Goal: Communication & Community: Answer question/provide support

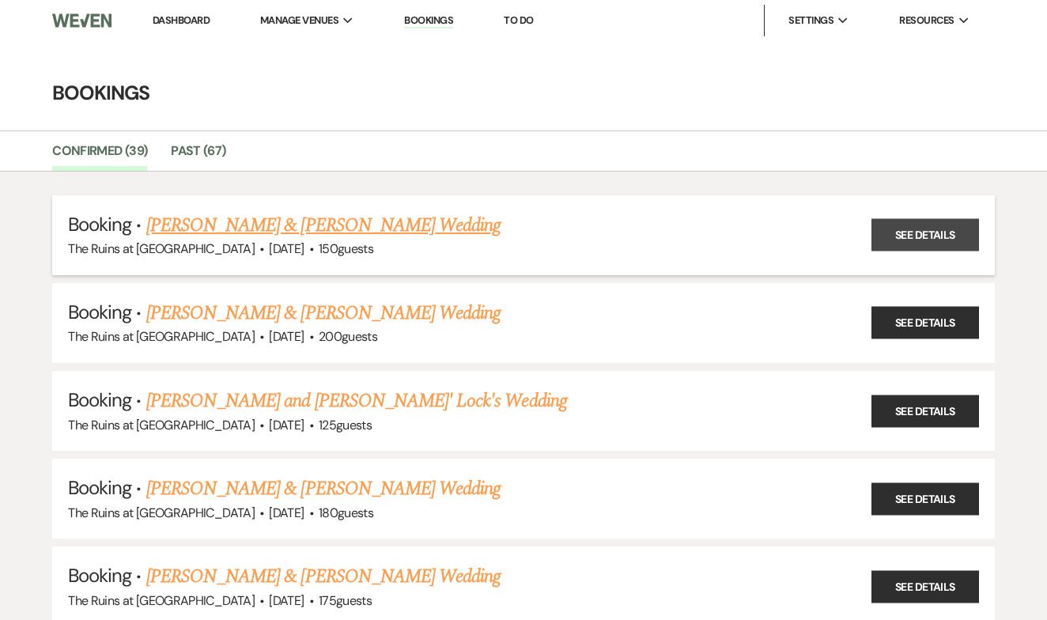
click at [898, 237] on link "See Details" at bounding box center [926, 235] width 108 height 32
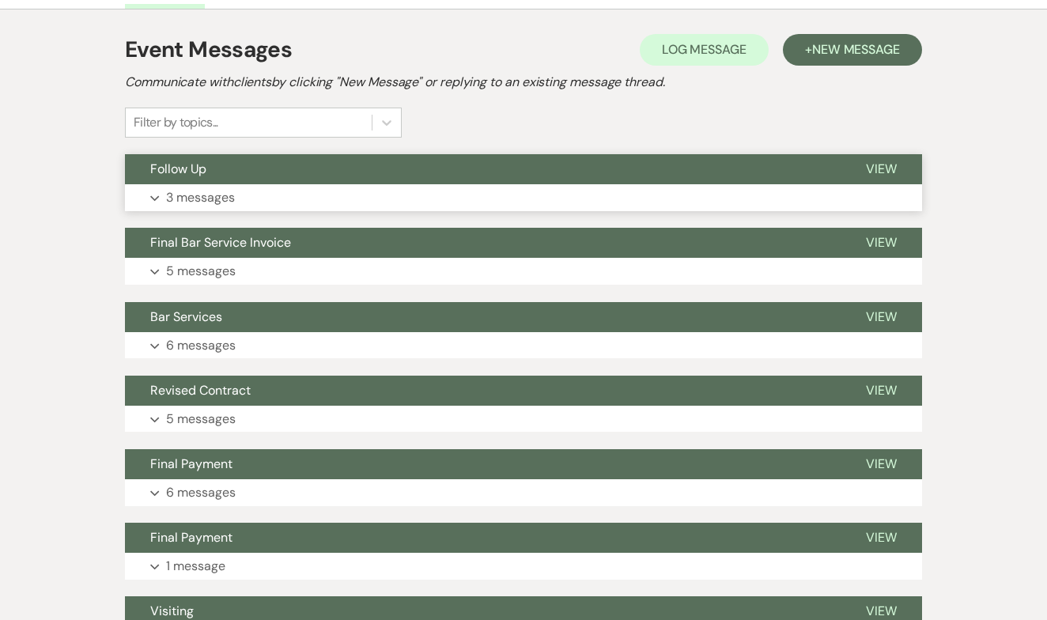
scroll to position [302, 0]
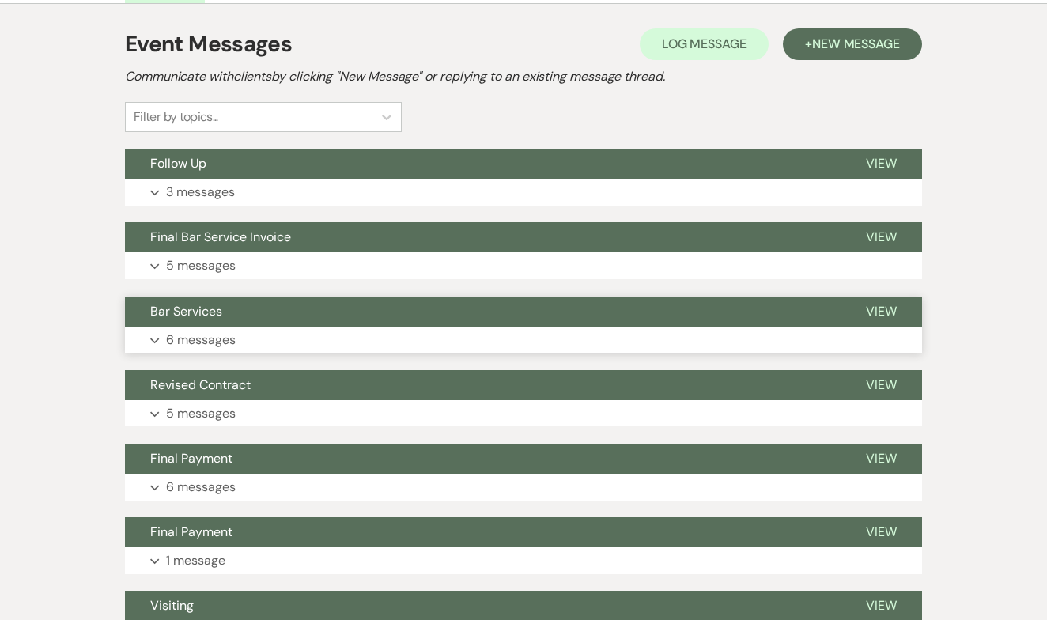
click at [884, 308] on span "View" at bounding box center [881, 311] width 31 height 17
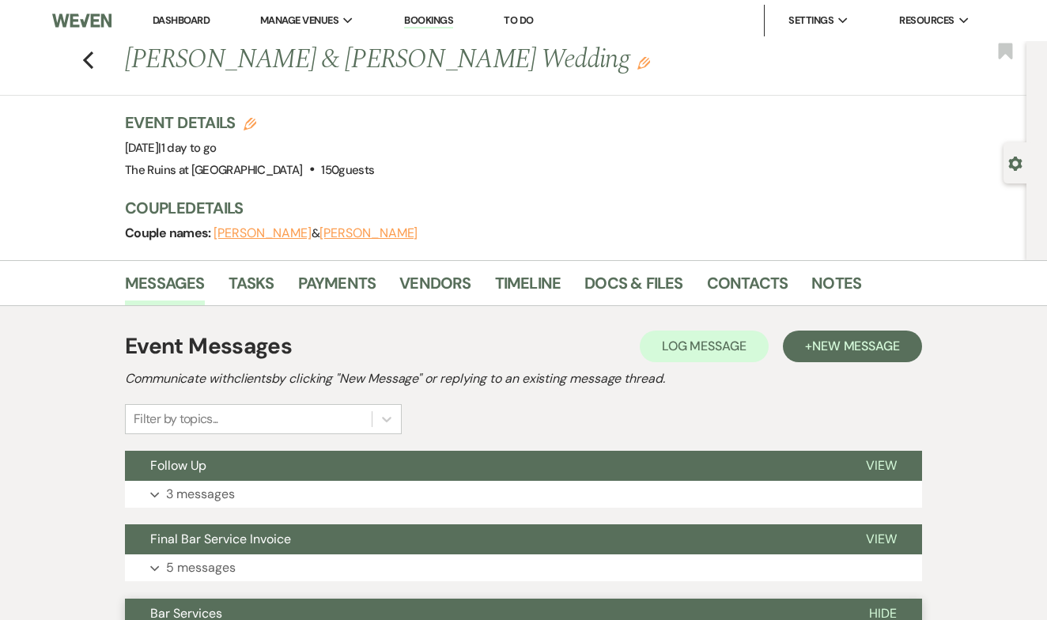
scroll to position [0, 0]
click at [611, 283] on link "Docs & Files" at bounding box center [633, 287] width 98 height 35
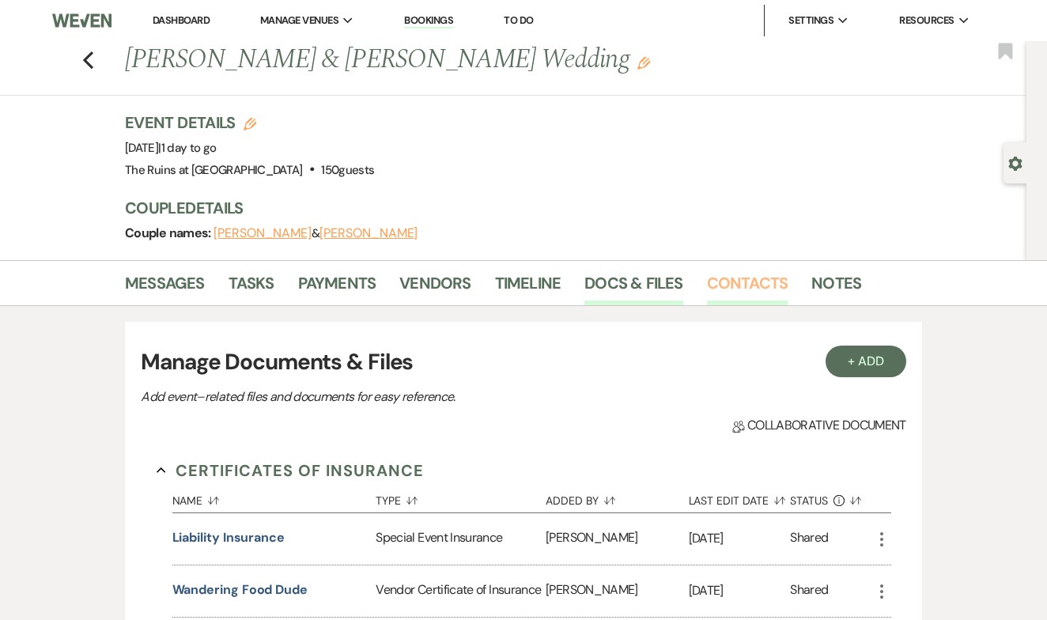
click at [740, 278] on link "Contacts" at bounding box center [747, 287] width 81 height 35
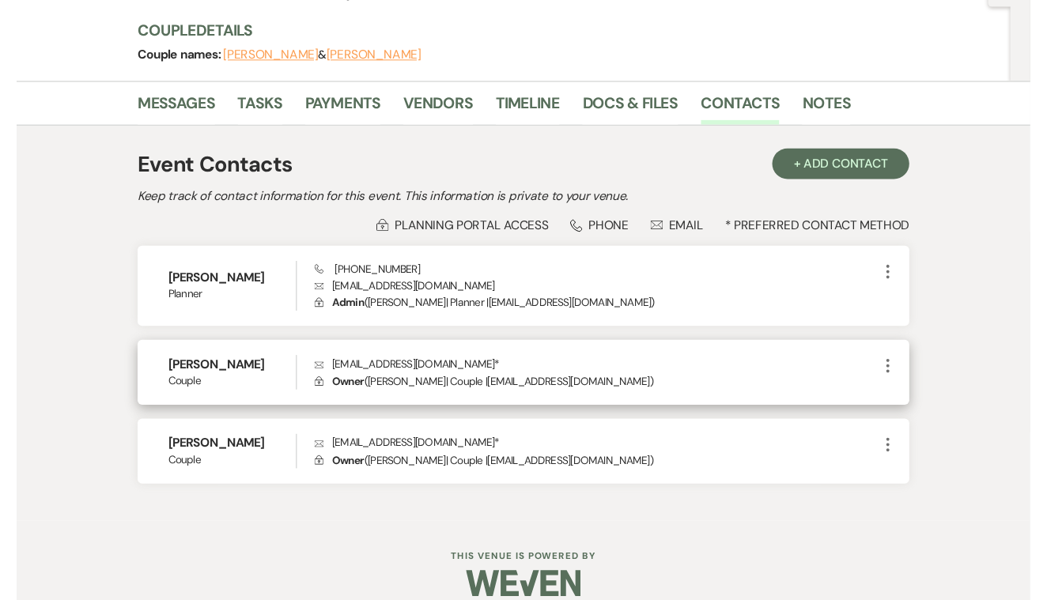
scroll to position [176, 0]
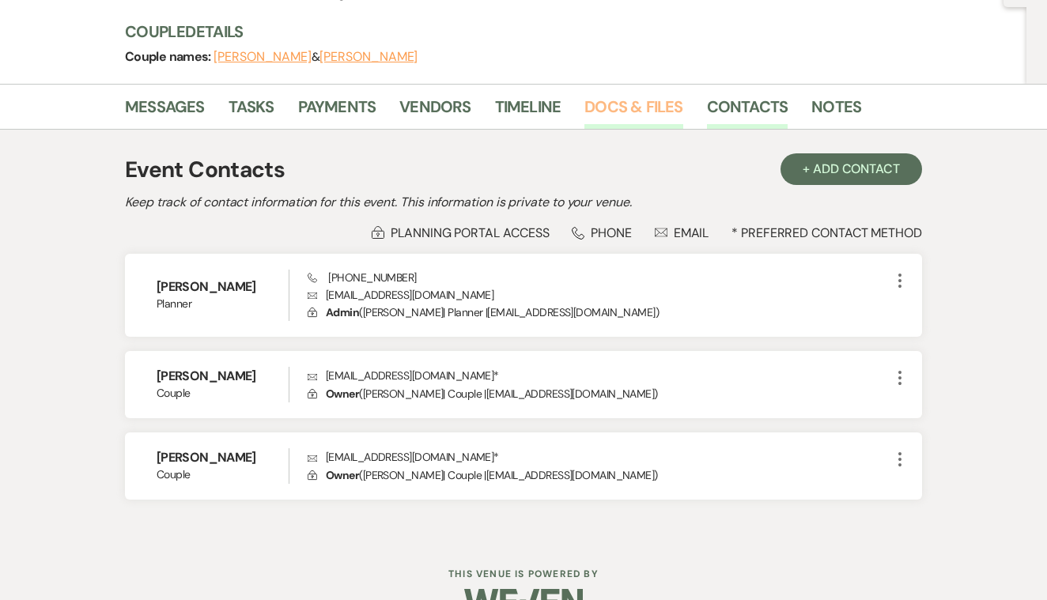
click at [601, 111] on link "Docs & Files" at bounding box center [633, 111] width 98 height 35
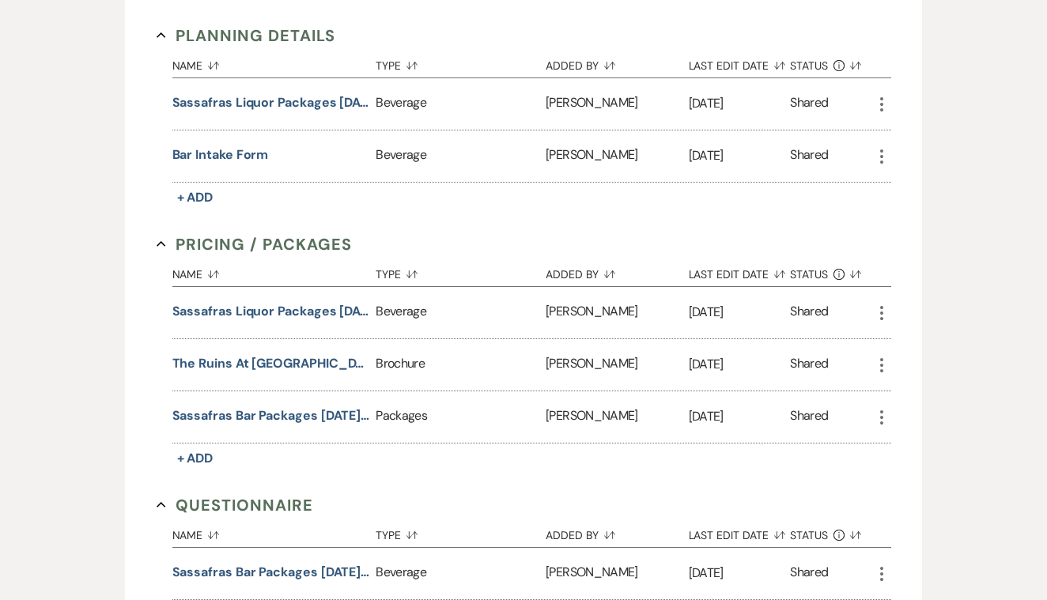
scroll to position [1163, 0]
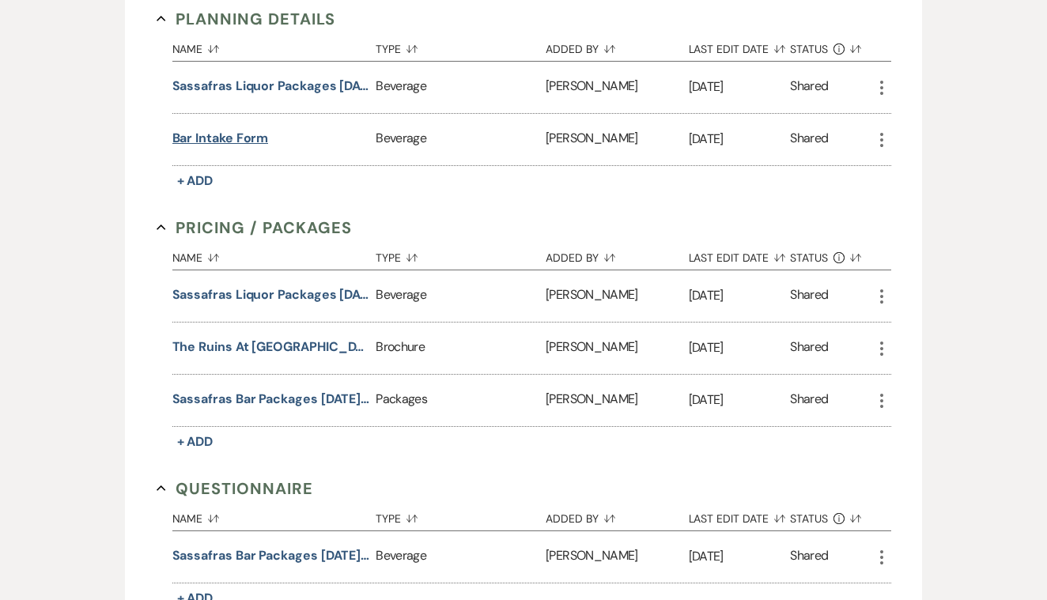
click at [253, 136] on button "Bar Intake Form" at bounding box center [220, 138] width 96 height 19
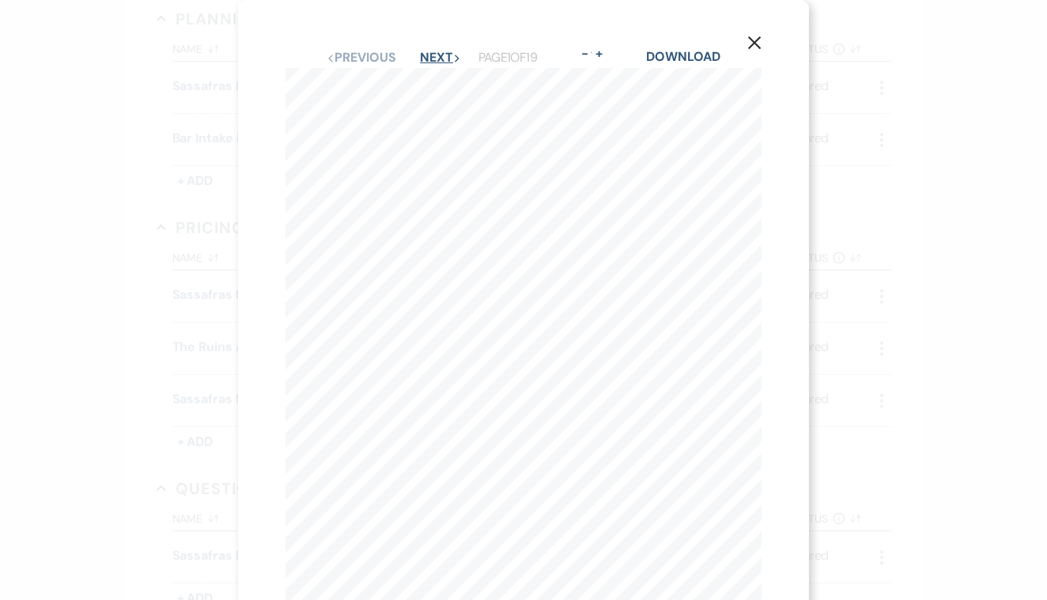
click at [425, 59] on button "Next Next" at bounding box center [440, 57] width 41 height 13
click at [425, 59] on button "Next Next" at bounding box center [439, 57] width 41 height 13
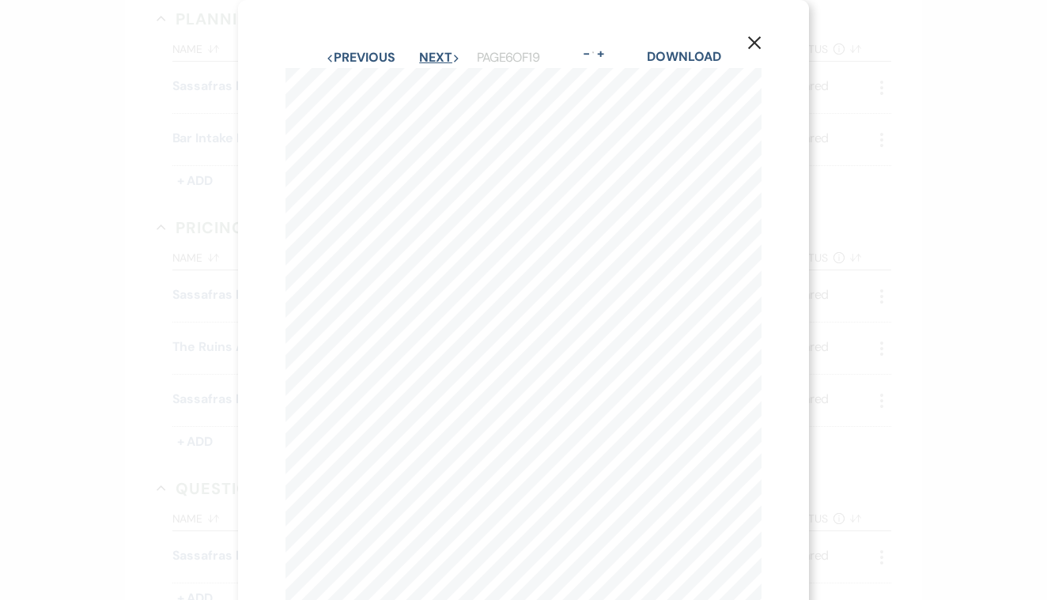
click at [425, 59] on button "Next Next" at bounding box center [439, 57] width 41 height 13
click at [425, 59] on button "Next Next" at bounding box center [438, 57] width 41 height 13
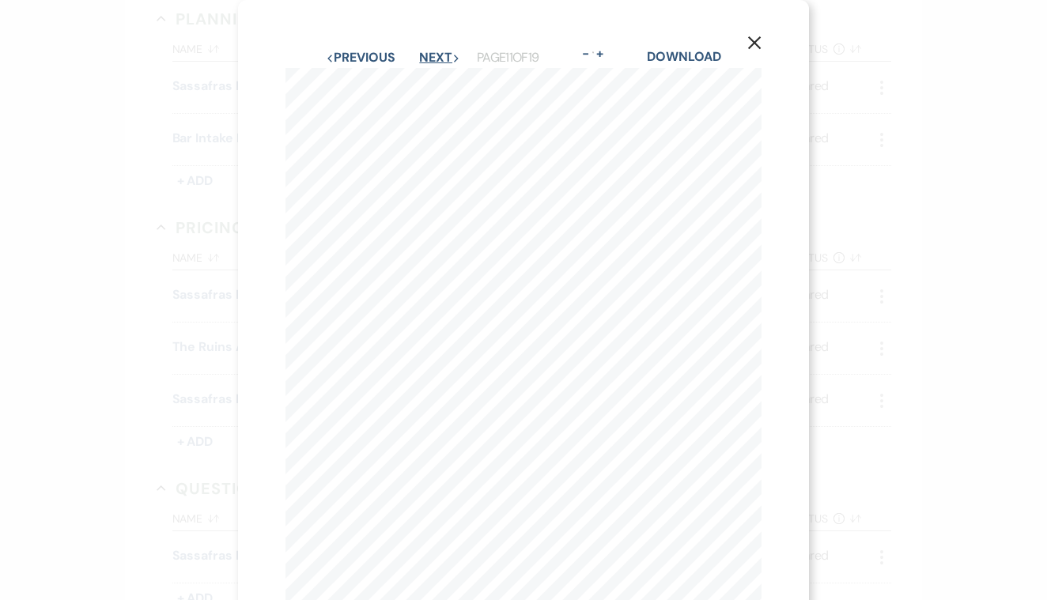
click at [425, 59] on button "Next Next" at bounding box center [439, 57] width 41 height 13
click at [425, 59] on button "Next Next" at bounding box center [438, 57] width 41 height 13
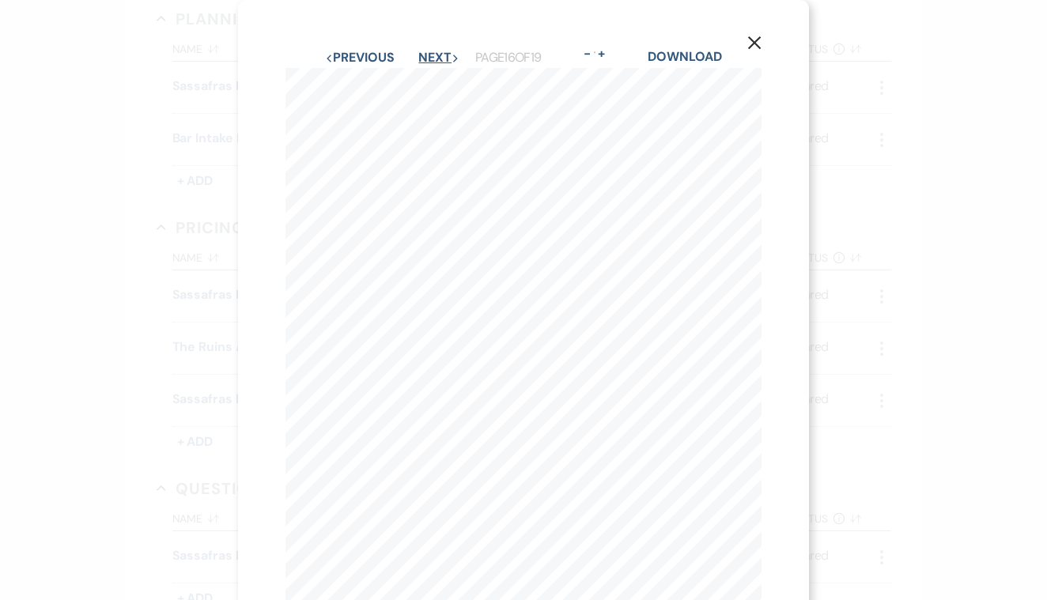
click at [425, 59] on button "Next Next" at bounding box center [438, 57] width 41 height 13
click at [425, 59] on button "Next Next" at bounding box center [439, 57] width 41 height 13
click at [425, 59] on button "Next Next" at bounding box center [438, 57] width 41 height 13
click at [757, 33] on button "X" at bounding box center [755, 42] width 24 height 28
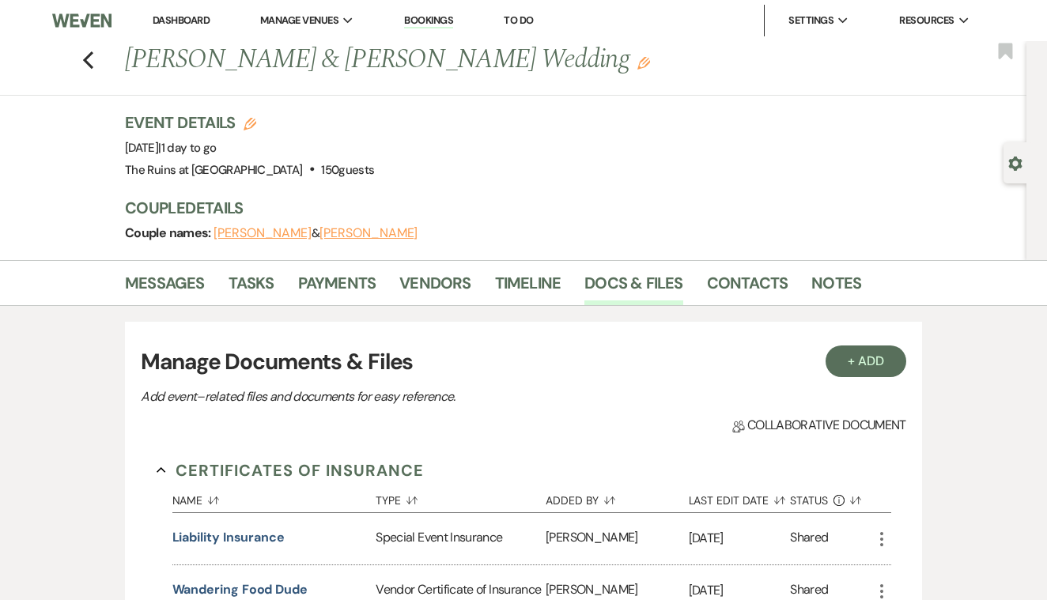
scroll to position [0, 0]
click at [90, 62] on icon "Previous" at bounding box center [88, 60] width 12 height 19
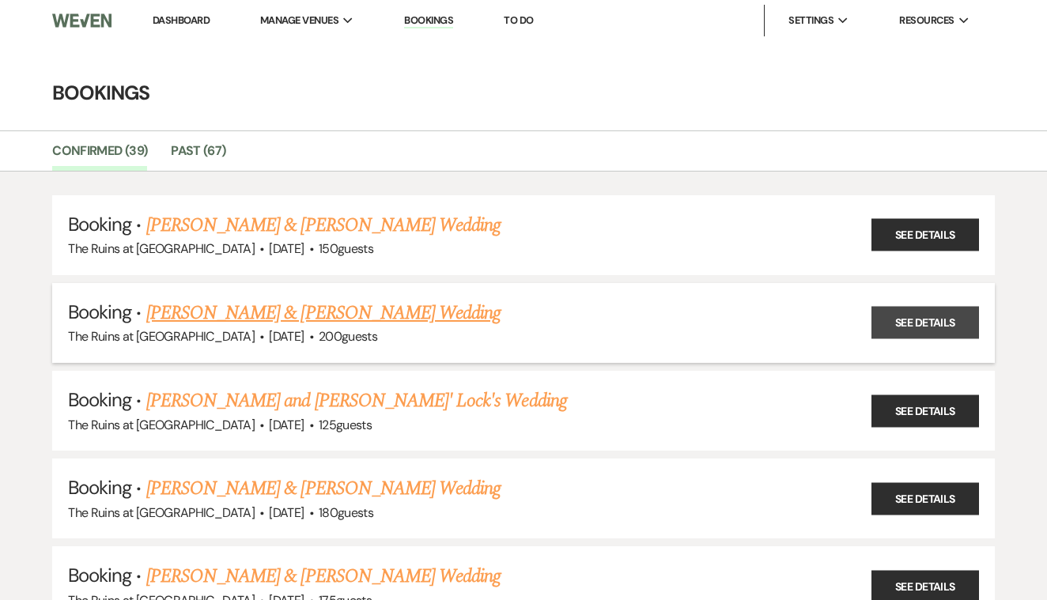
click at [920, 315] on link "See Details" at bounding box center [926, 323] width 108 height 32
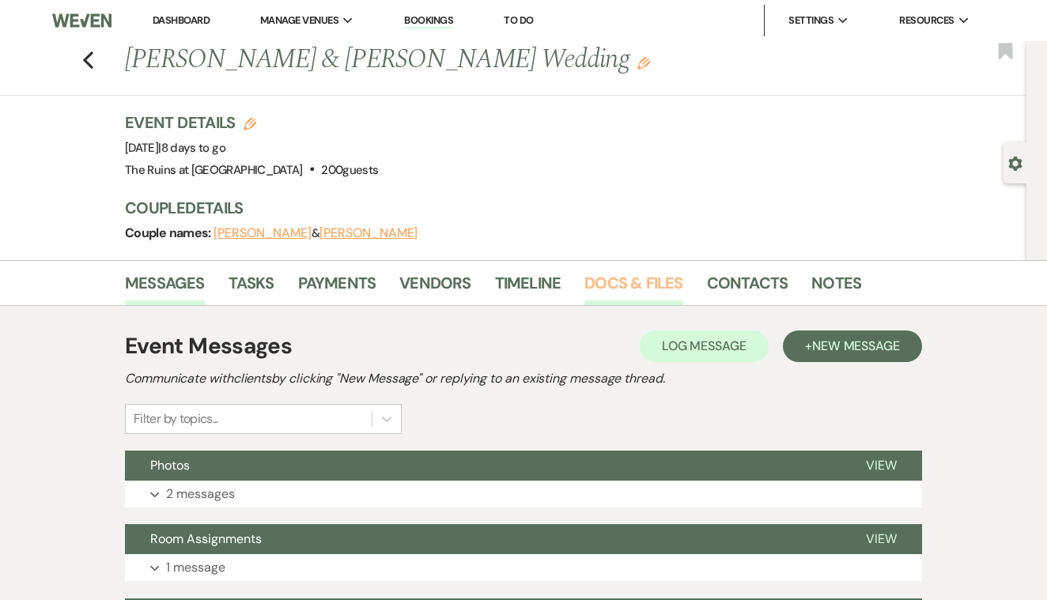
click at [638, 278] on link "Docs & Files" at bounding box center [633, 287] width 98 height 35
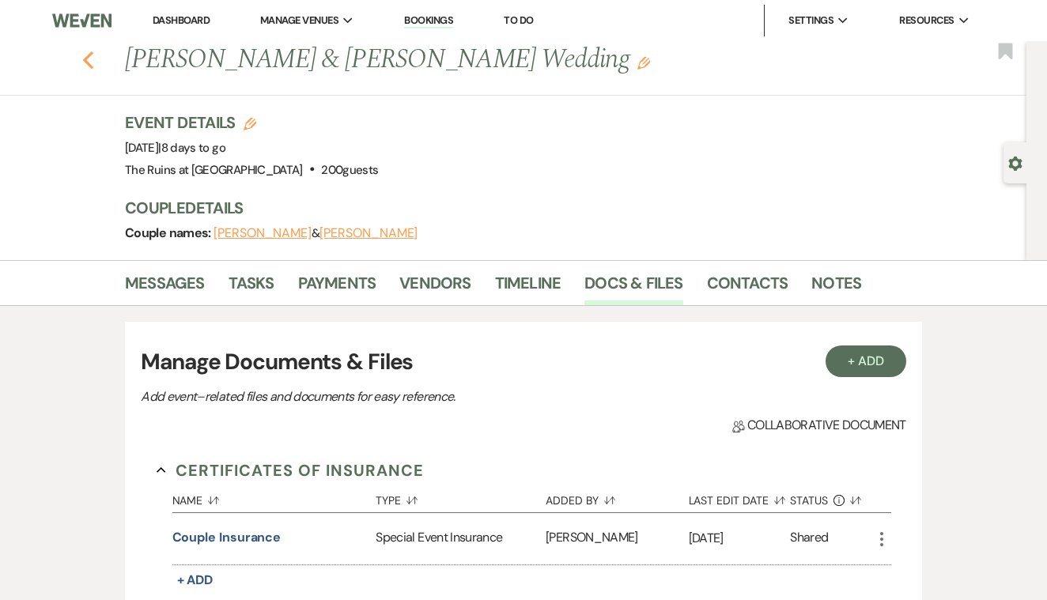
click at [86, 59] on use "button" at bounding box center [88, 59] width 10 height 17
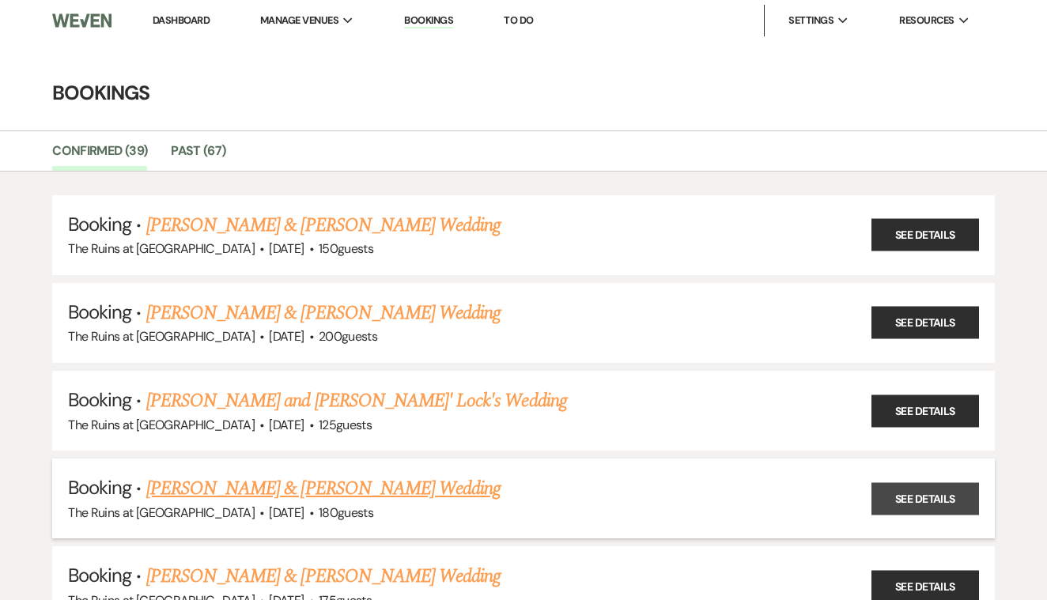
click at [899, 494] on link "See Details" at bounding box center [926, 498] width 108 height 32
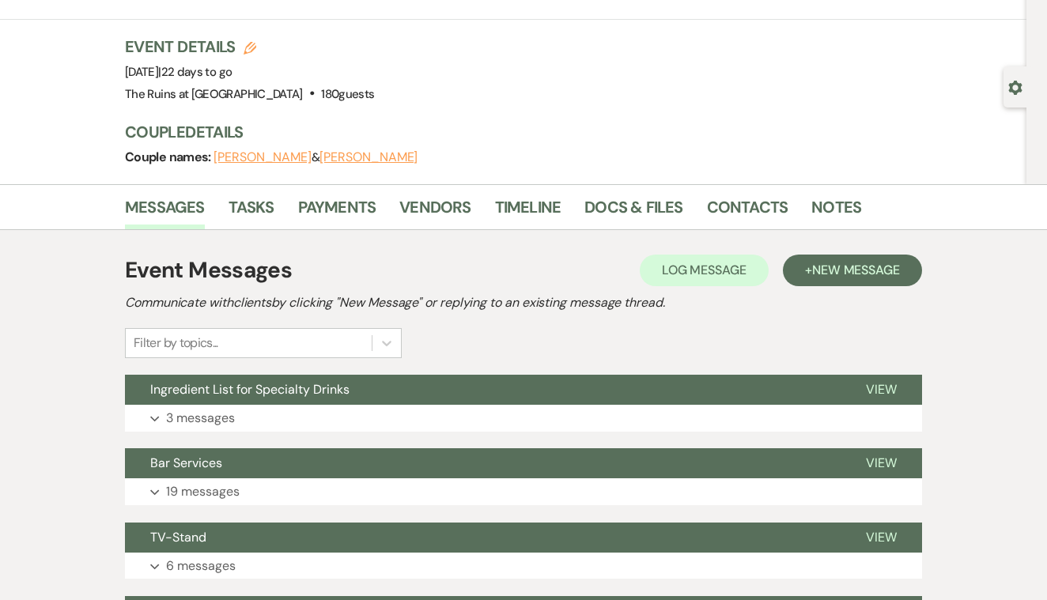
scroll to position [77, 0]
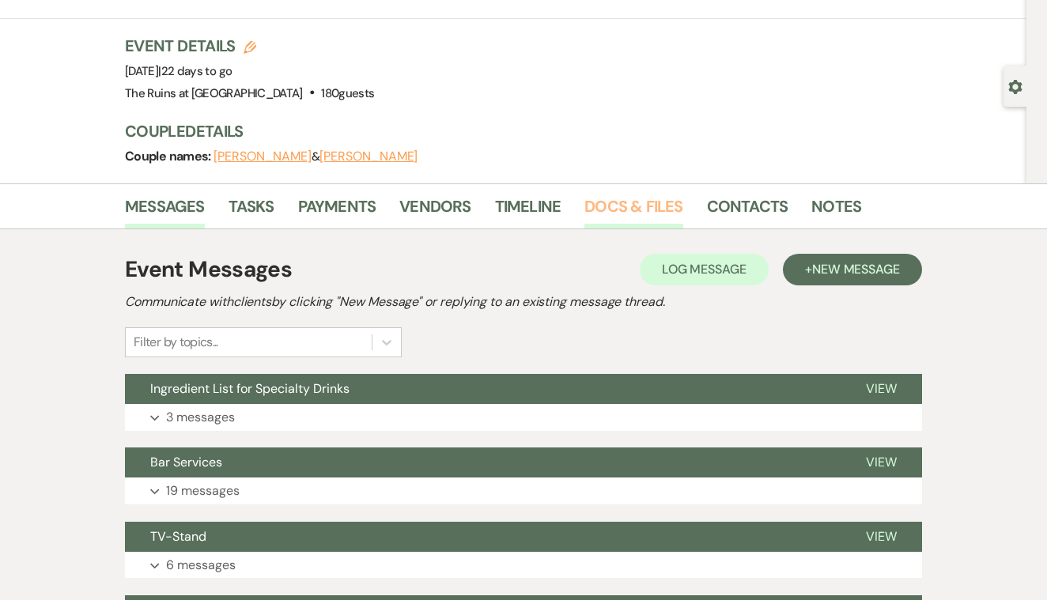
click at [616, 206] on link "Docs & Files" at bounding box center [633, 211] width 98 height 35
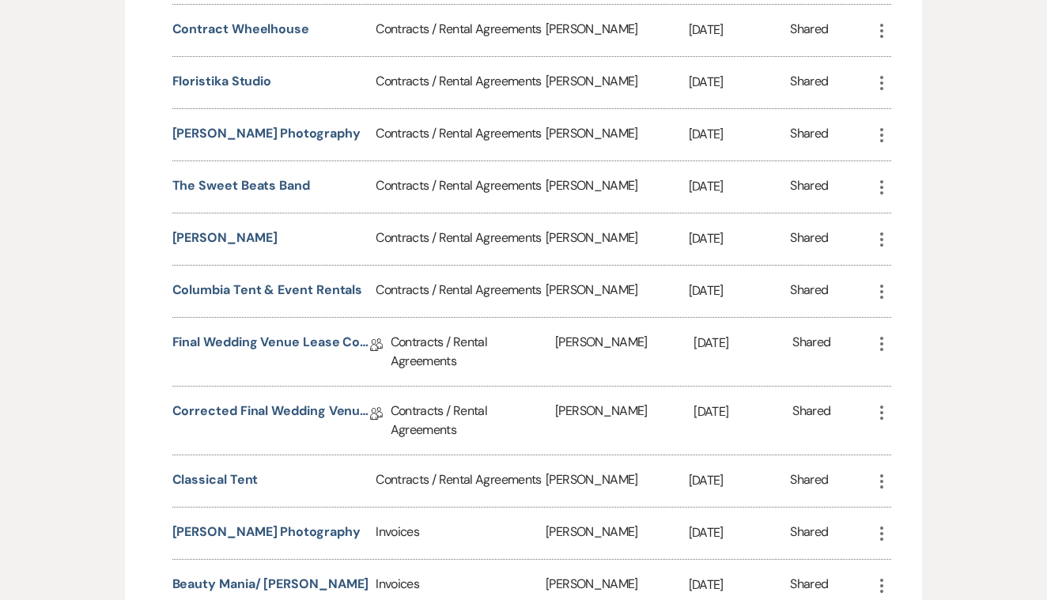
scroll to position [996, 0]
click at [231, 479] on button "Classical Tent" at bounding box center [215, 479] width 86 height 19
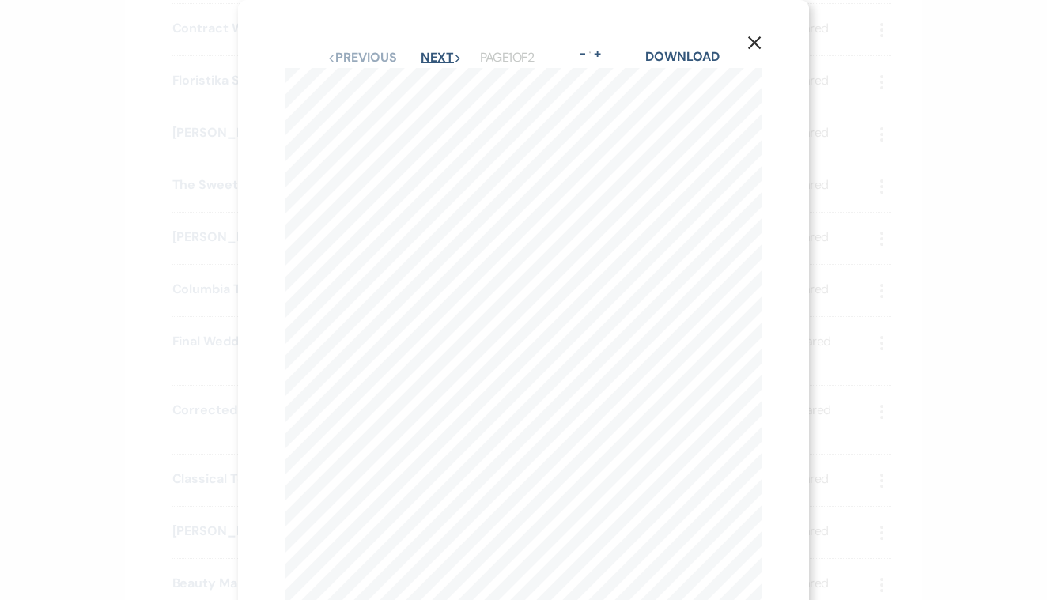
click at [424, 51] on button "Next Next" at bounding box center [441, 57] width 41 height 13
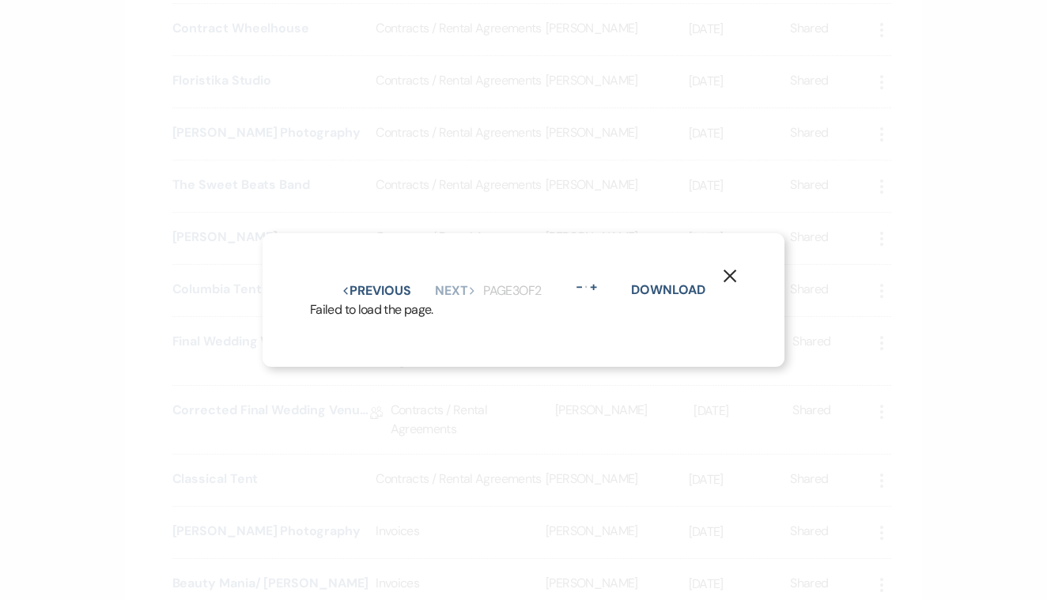
click at [726, 273] on icon "X" at bounding box center [730, 276] width 14 height 14
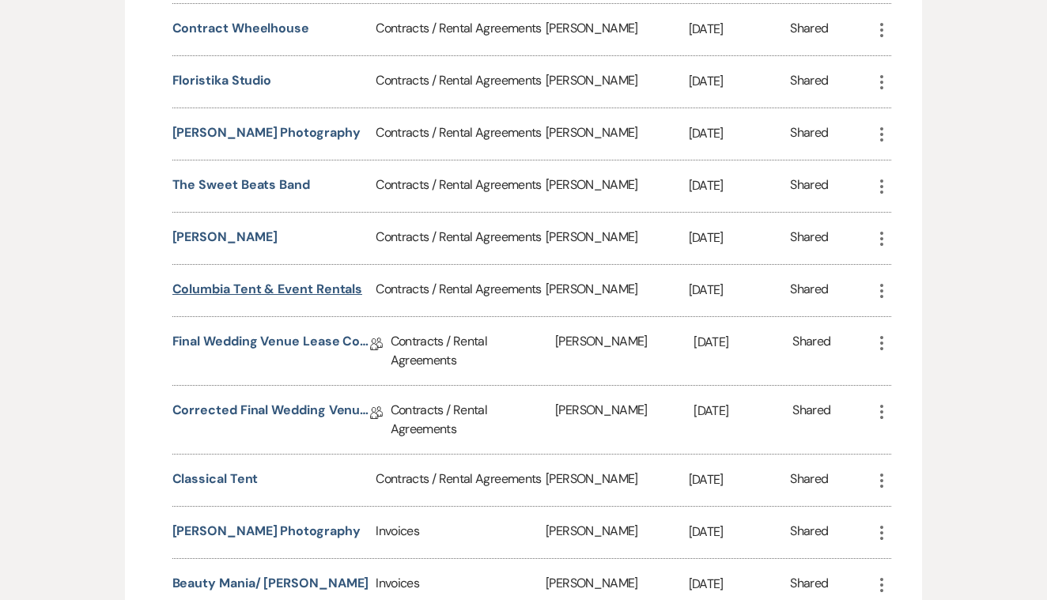
click at [274, 287] on button "Columbia Tent & Event Rentals" at bounding box center [267, 289] width 191 height 19
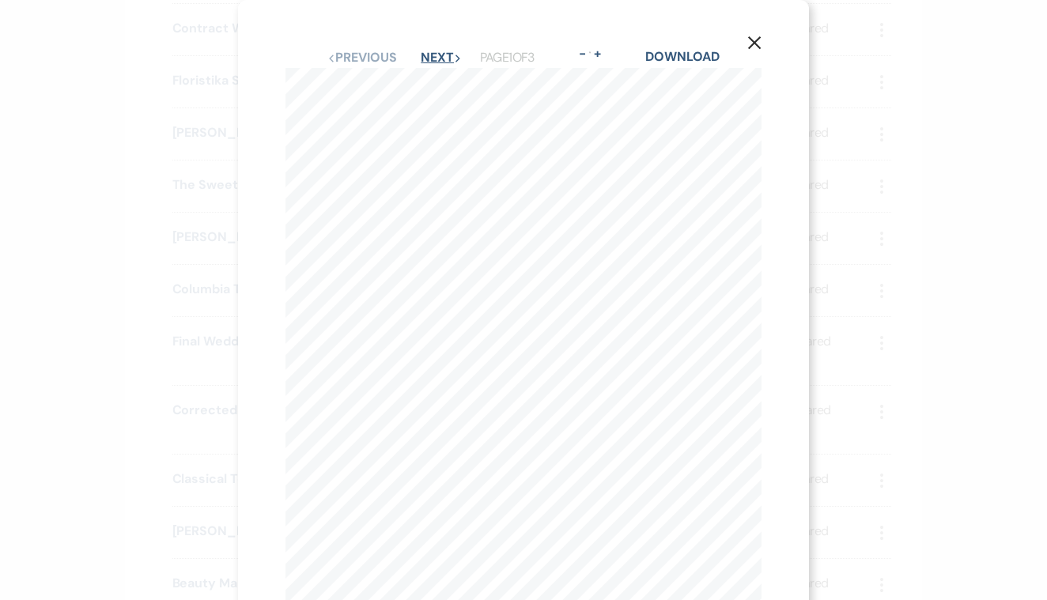
click at [424, 58] on button "Next Next" at bounding box center [441, 57] width 41 height 13
click at [755, 38] on icon "X" at bounding box center [754, 43] width 14 height 14
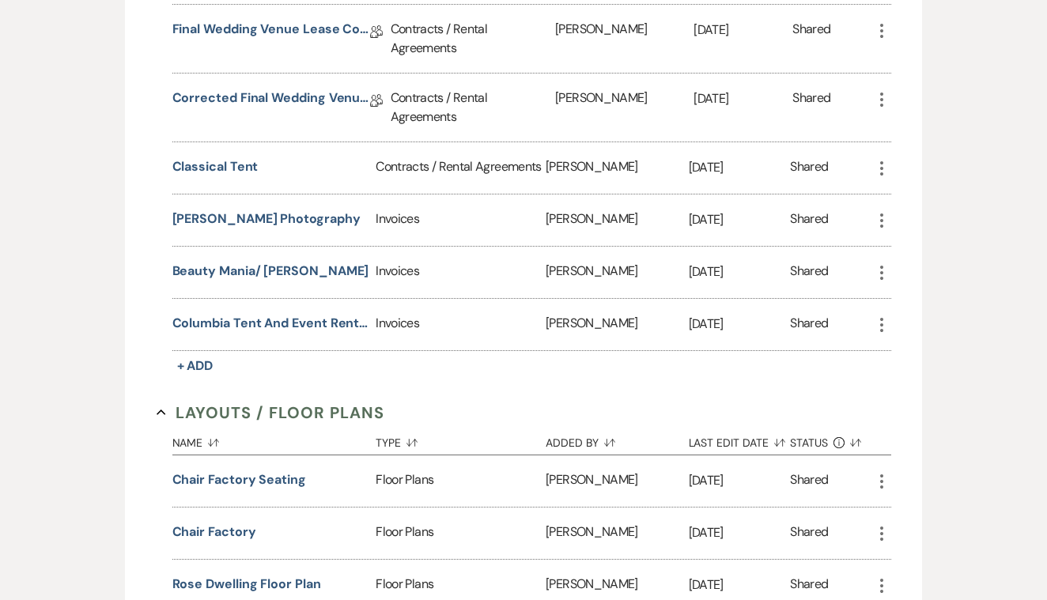
scroll to position [1311, 0]
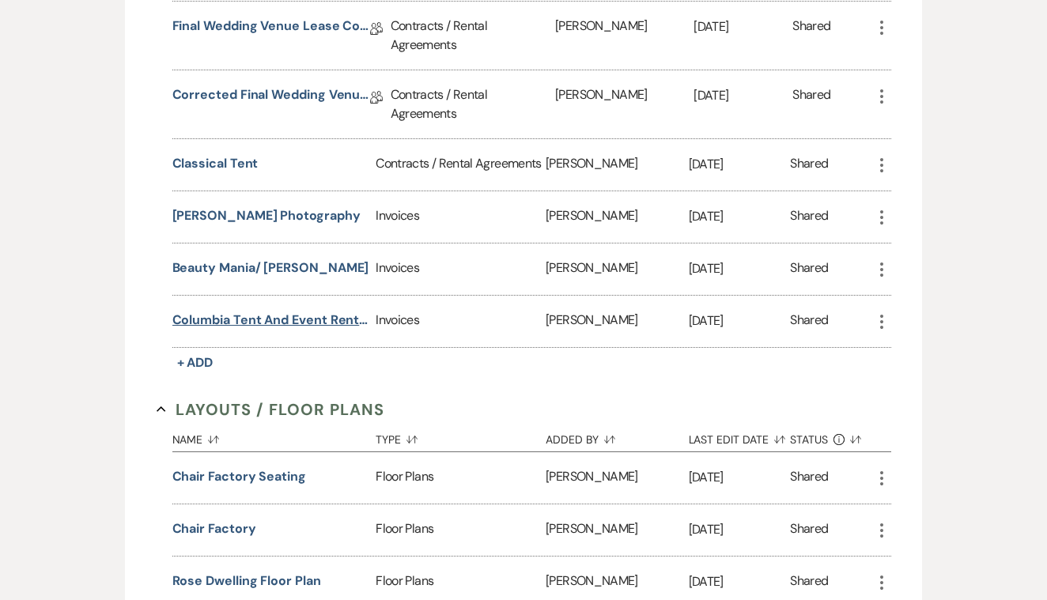
click at [270, 315] on button "Columbia Tent and Event Rentals" at bounding box center [271, 320] width 198 height 19
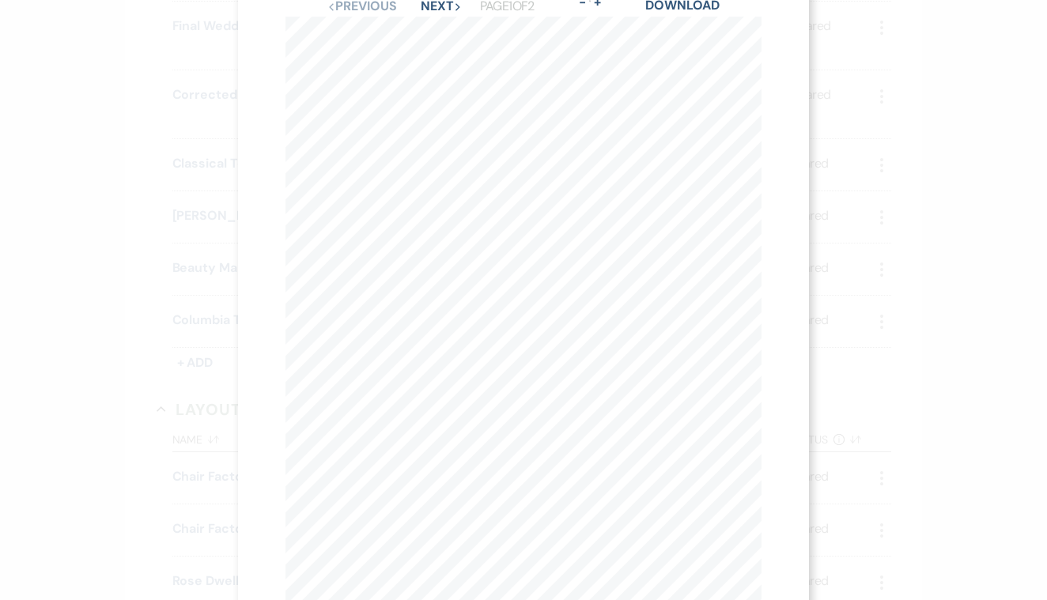
scroll to position [35, 0]
click at [424, 22] on button "Next Next" at bounding box center [441, 23] width 41 height 13
click at [756, 40] on use "button" at bounding box center [754, 42] width 13 height 13
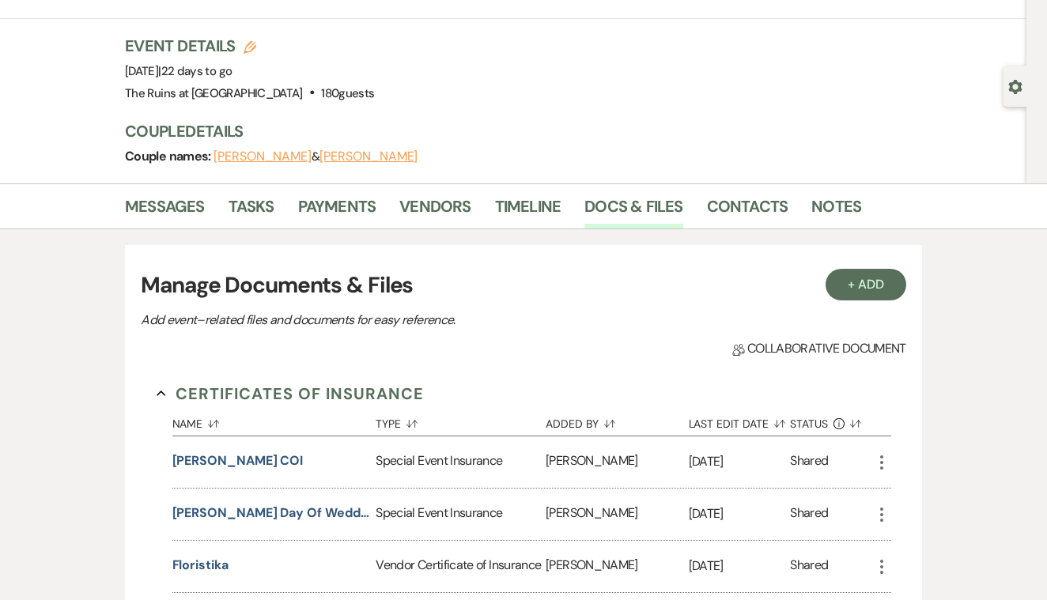
scroll to position [61, 0]
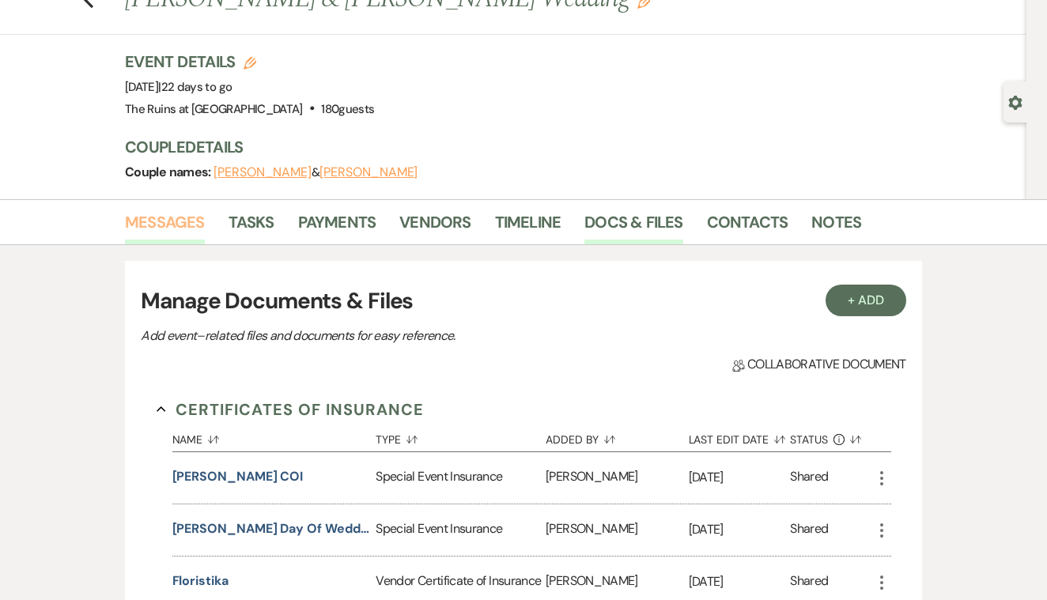
click at [182, 222] on link "Messages" at bounding box center [165, 227] width 80 height 35
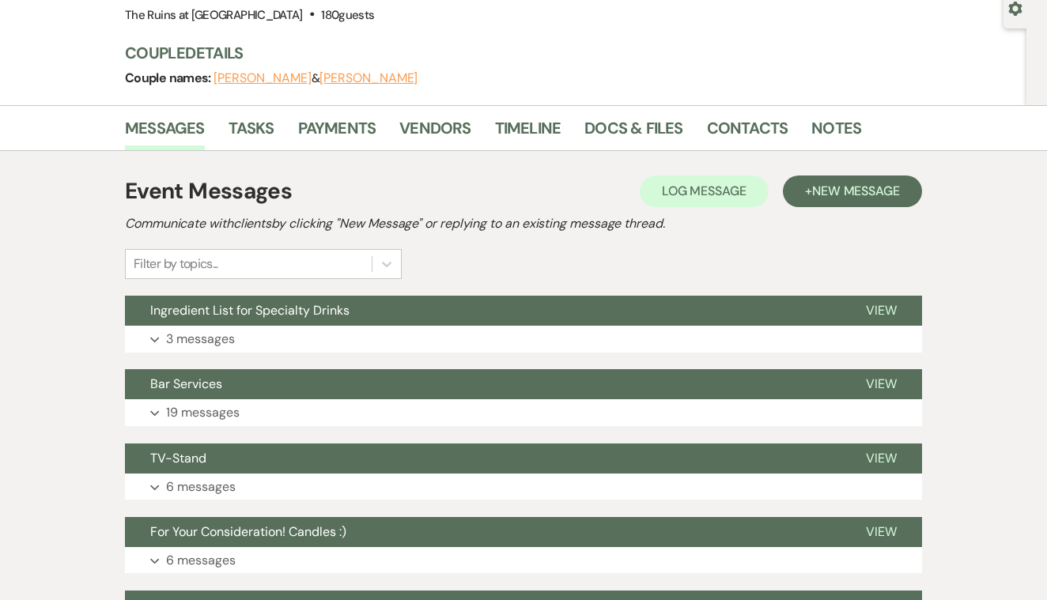
scroll to position [166, 0]
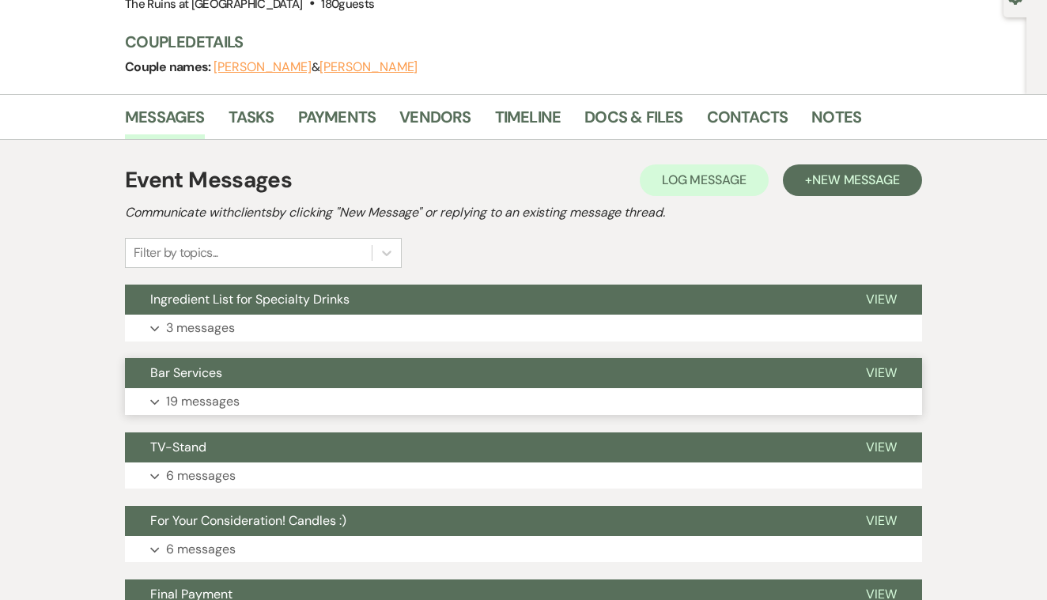
click at [875, 368] on span "View" at bounding box center [881, 373] width 31 height 17
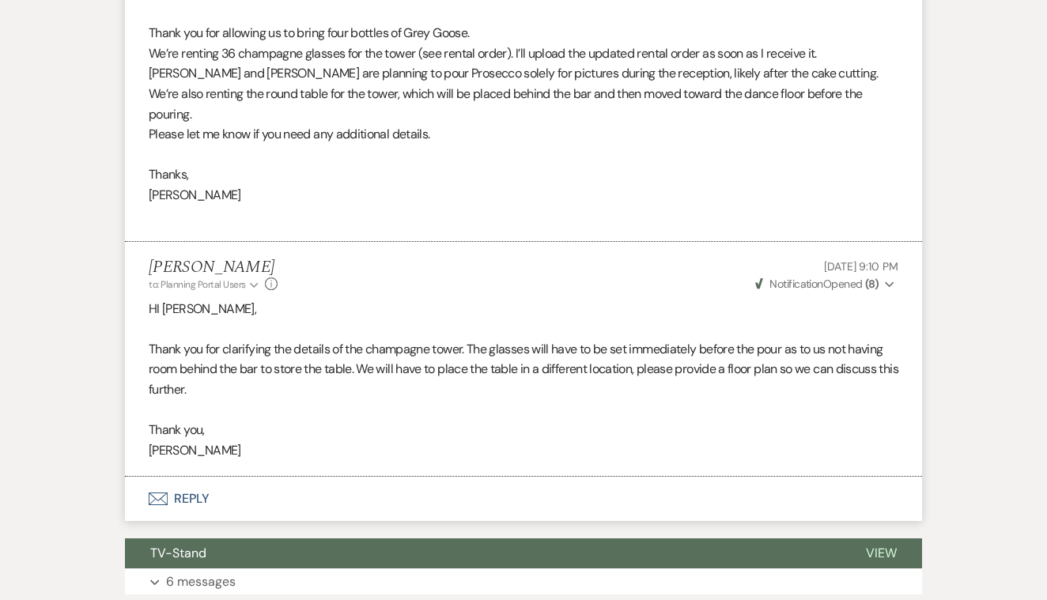
scroll to position [7275, 0]
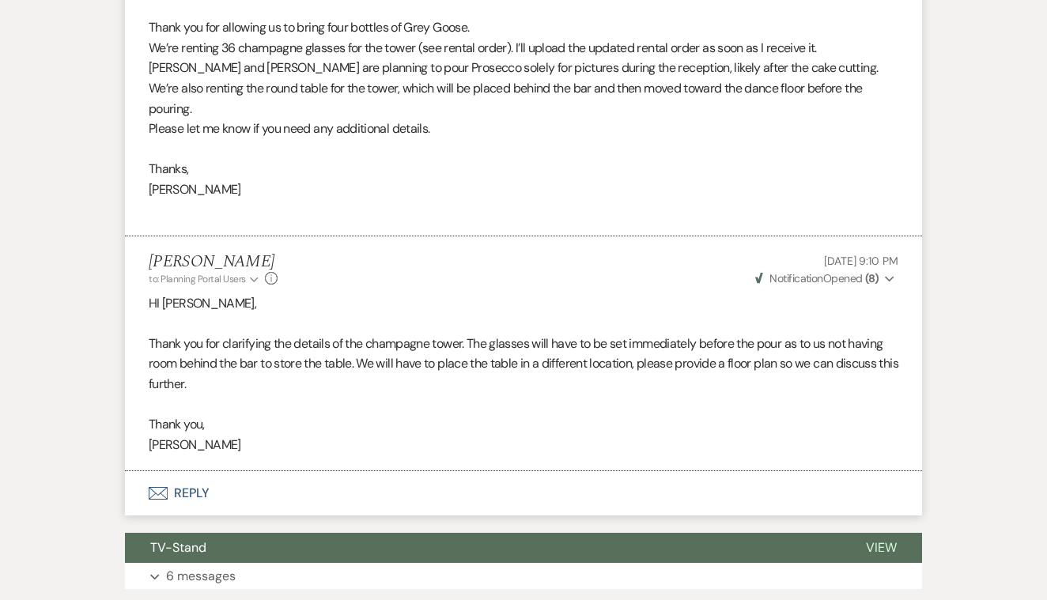
click at [185, 471] on button "Envelope Reply" at bounding box center [523, 493] width 797 height 44
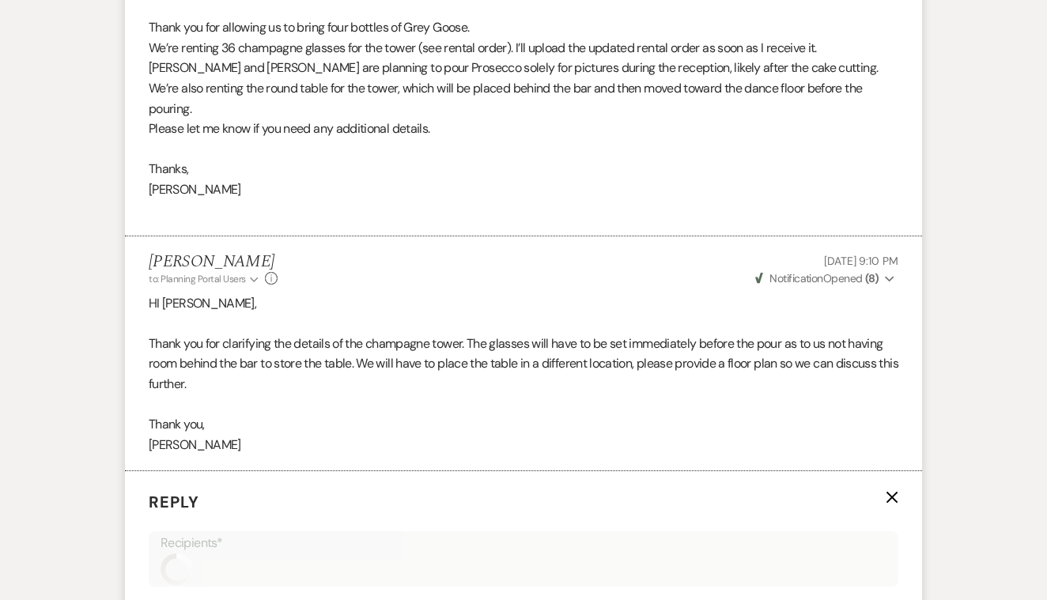
scroll to position [7424, 0]
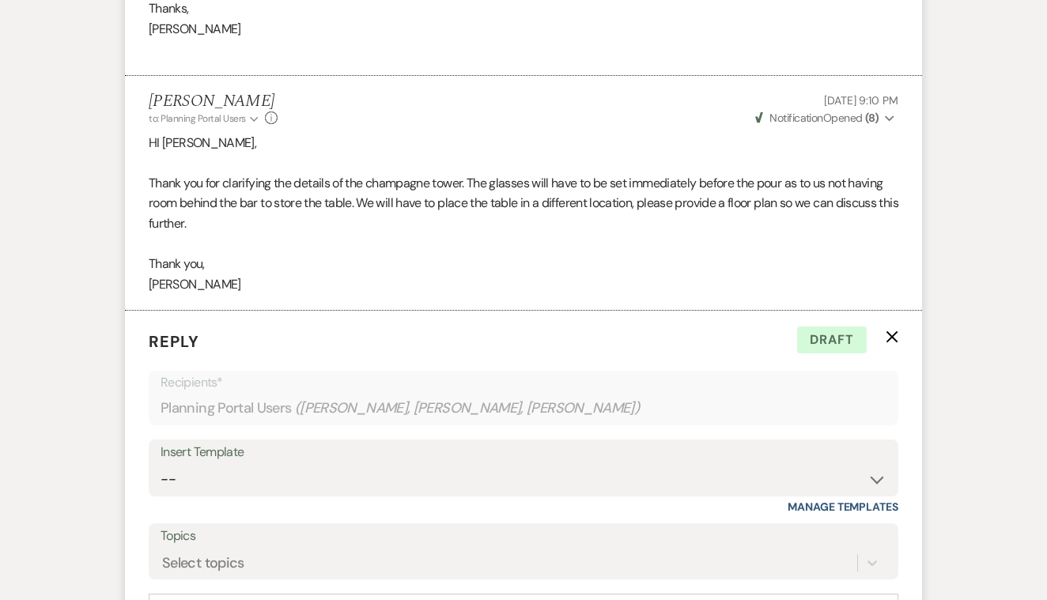
scroll to position [7439, 0]
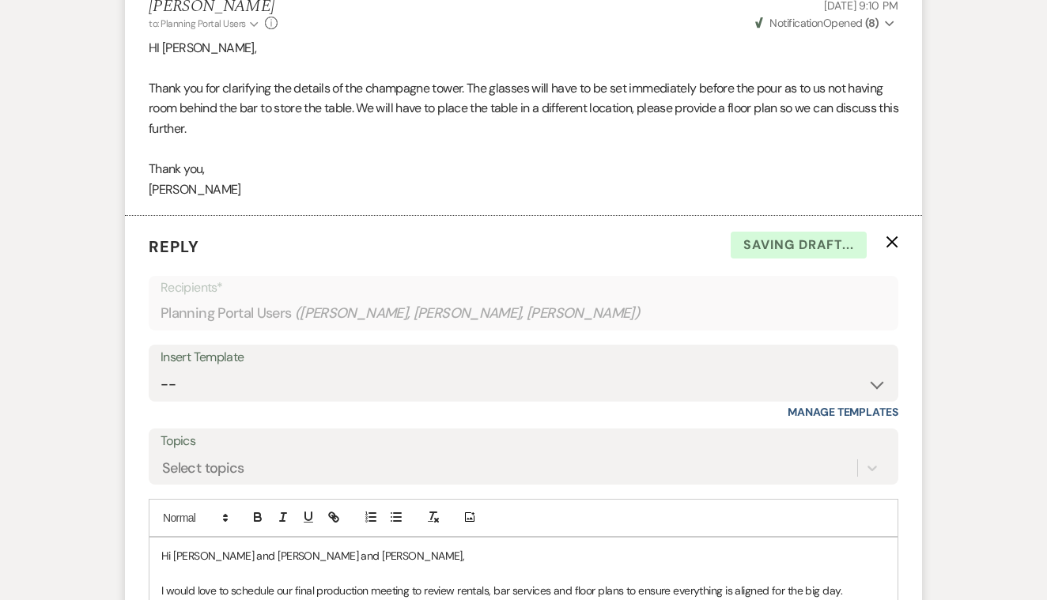
scroll to position [7531, 0]
click at [236, 547] on p "Hi [PERSON_NAME] and [PERSON_NAME] and [PERSON_NAME]," at bounding box center [523, 555] width 724 height 17
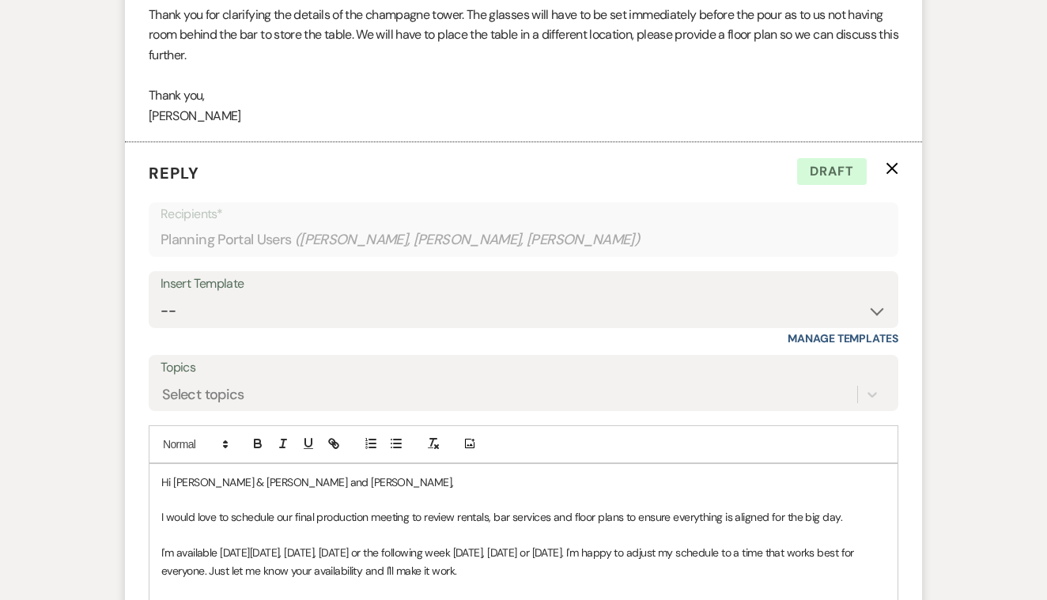
scroll to position [7610, 0]
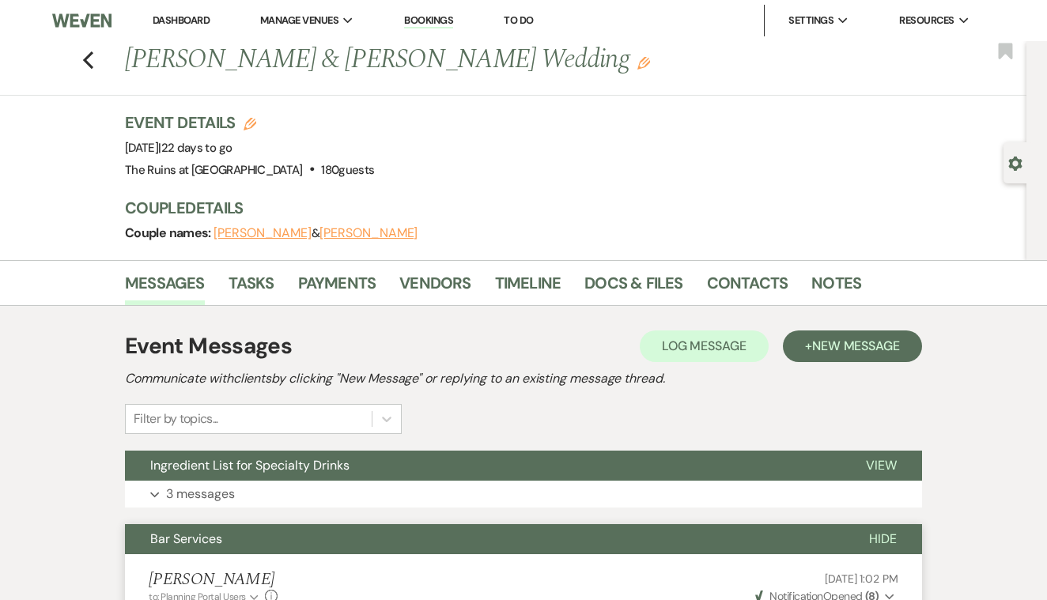
scroll to position [0, 0]
click at [85, 60] on use "button" at bounding box center [88, 59] width 10 height 17
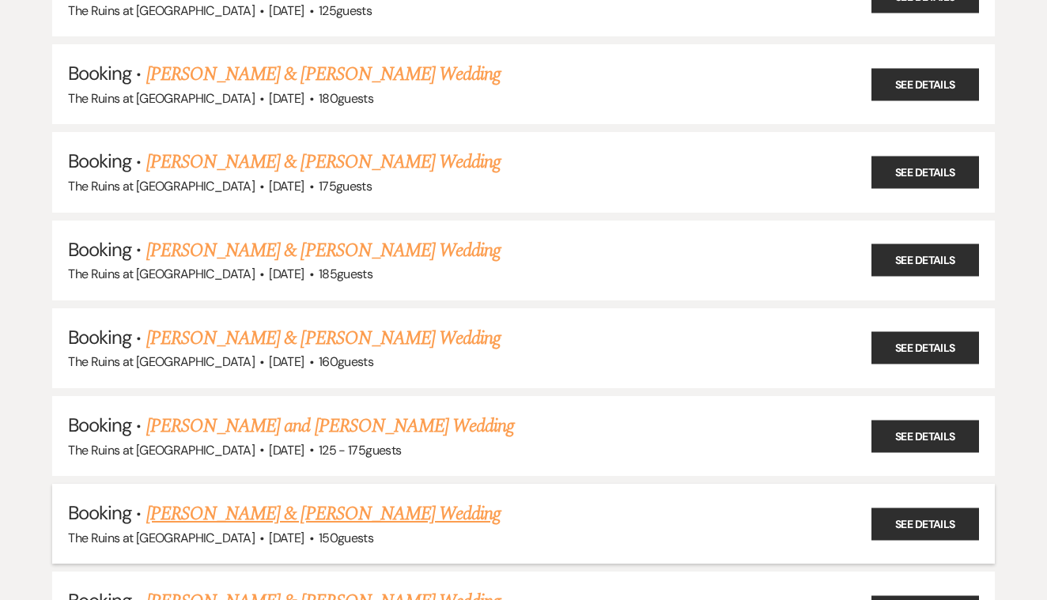
scroll to position [415, 0]
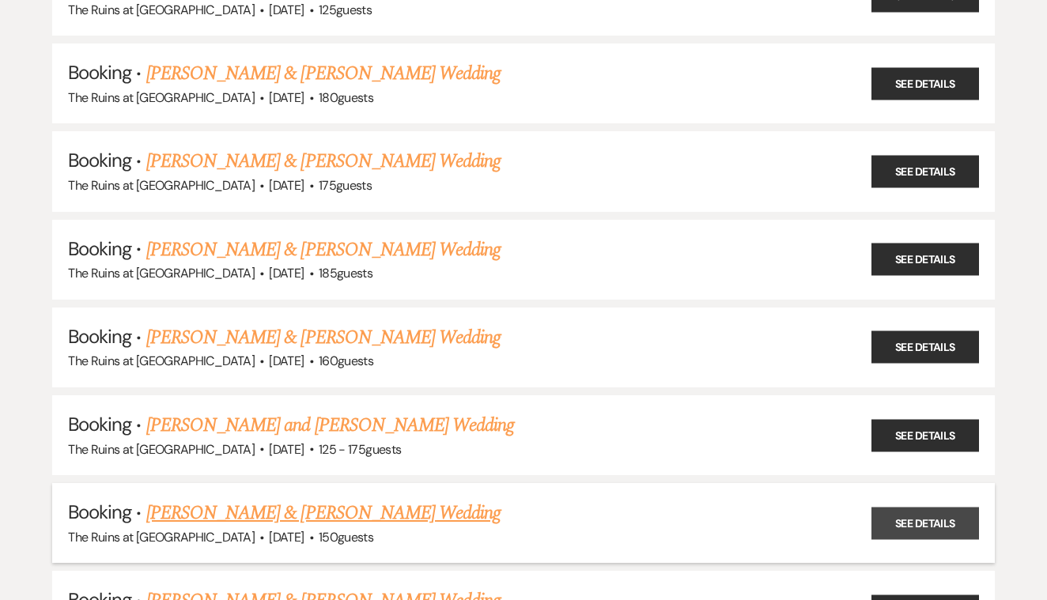
click at [898, 513] on link "See Details" at bounding box center [926, 523] width 108 height 32
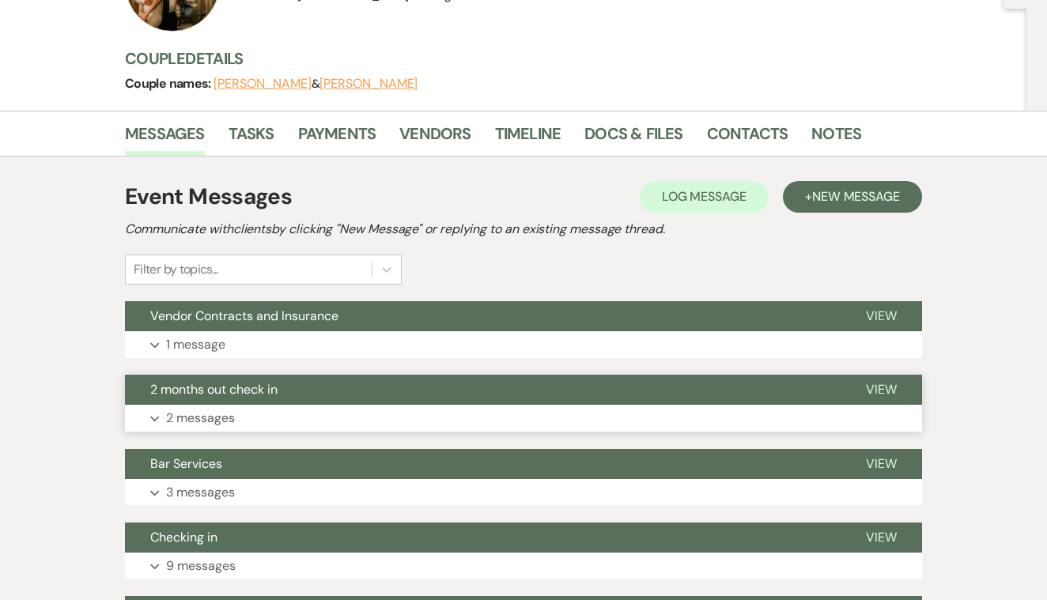
scroll to position [177, 0]
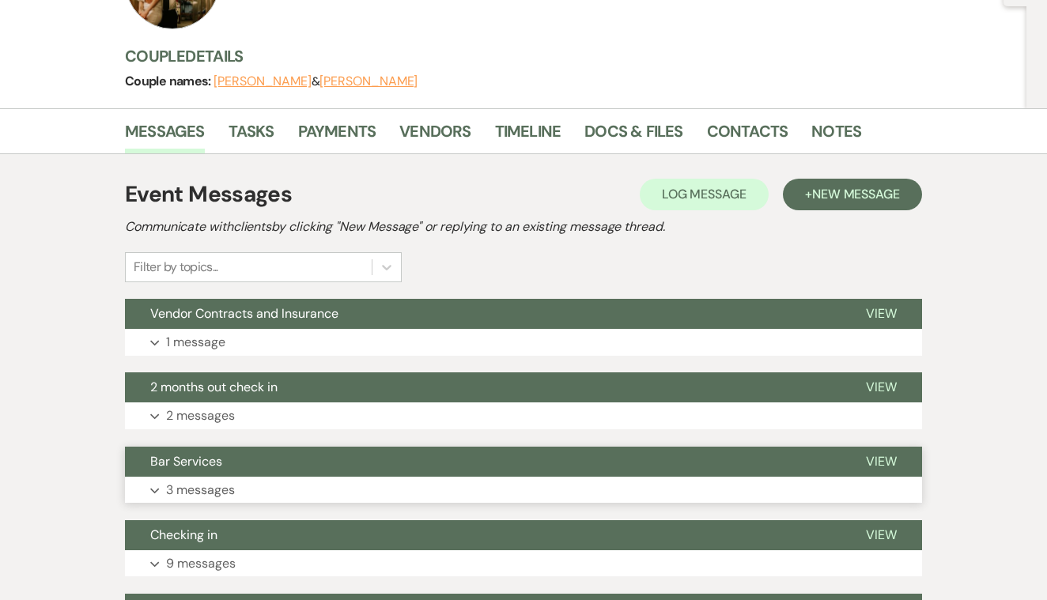
click at [883, 459] on span "View" at bounding box center [881, 461] width 31 height 17
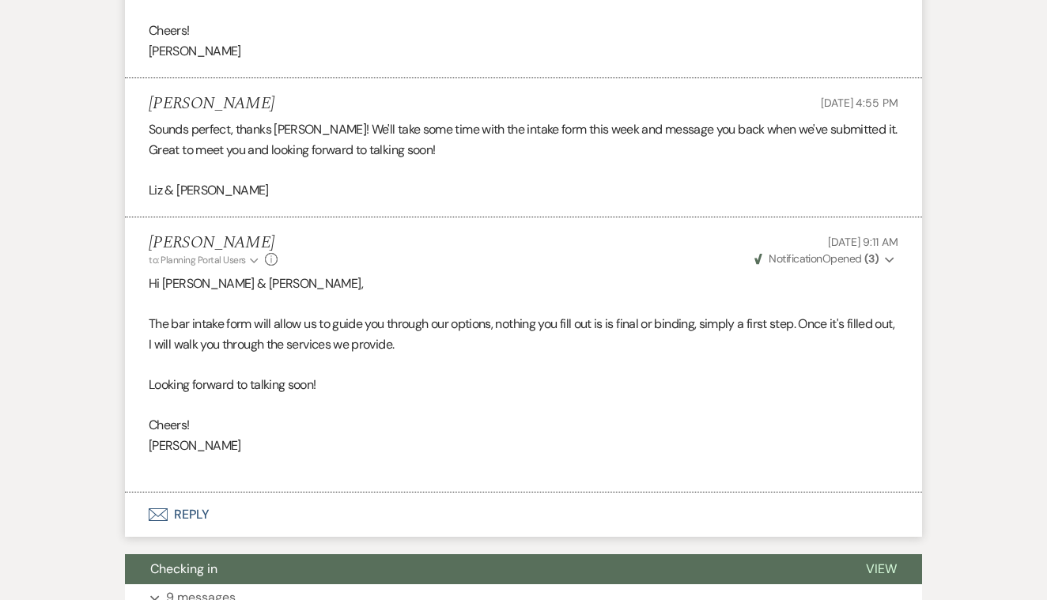
scroll to position [921, 0]
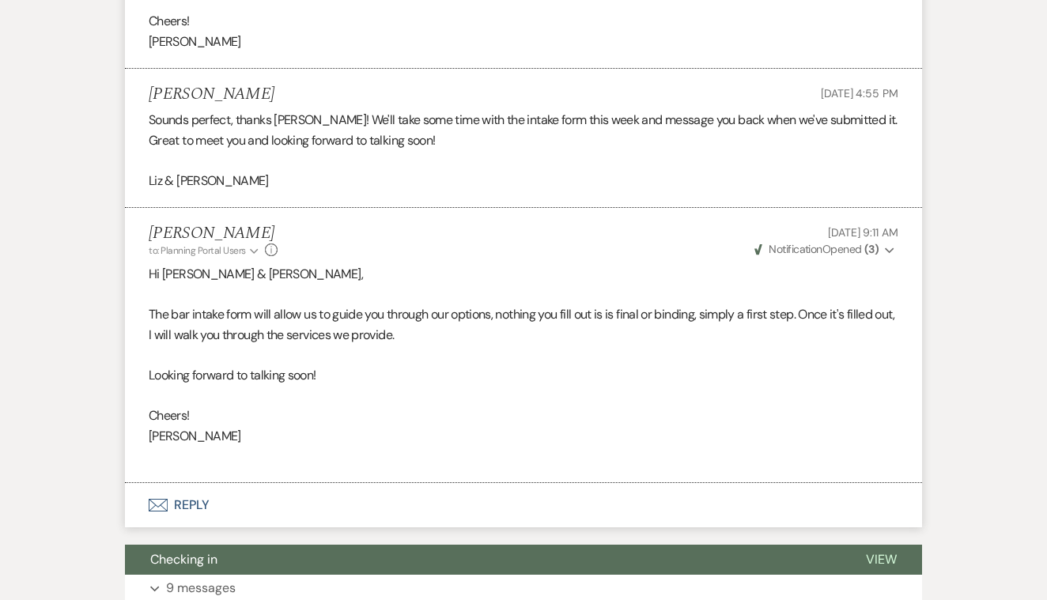
click at [189, 486] on button "Envelope Reply" at bounding box center [523, 505] width 797 height 44
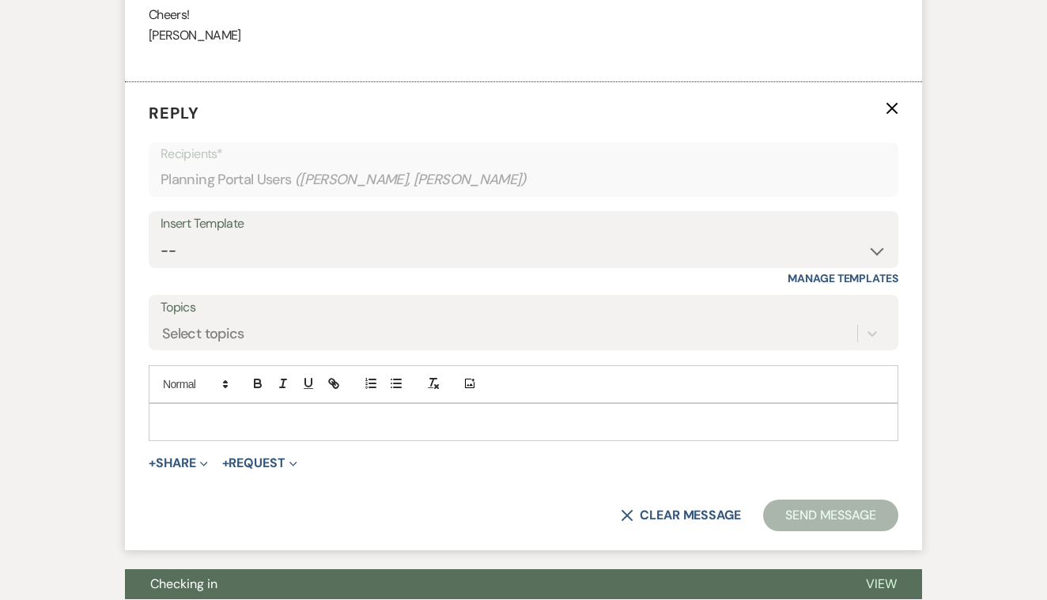
click at [213, 414] on p at bounding box center [523, 422] width 724 height 17
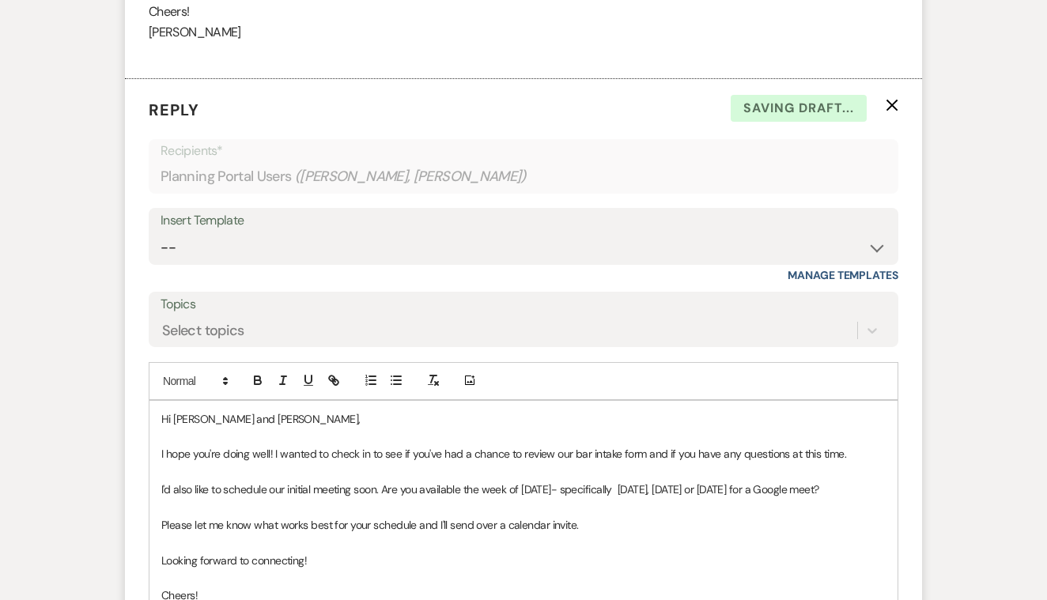
scroll to position [1636, 0]
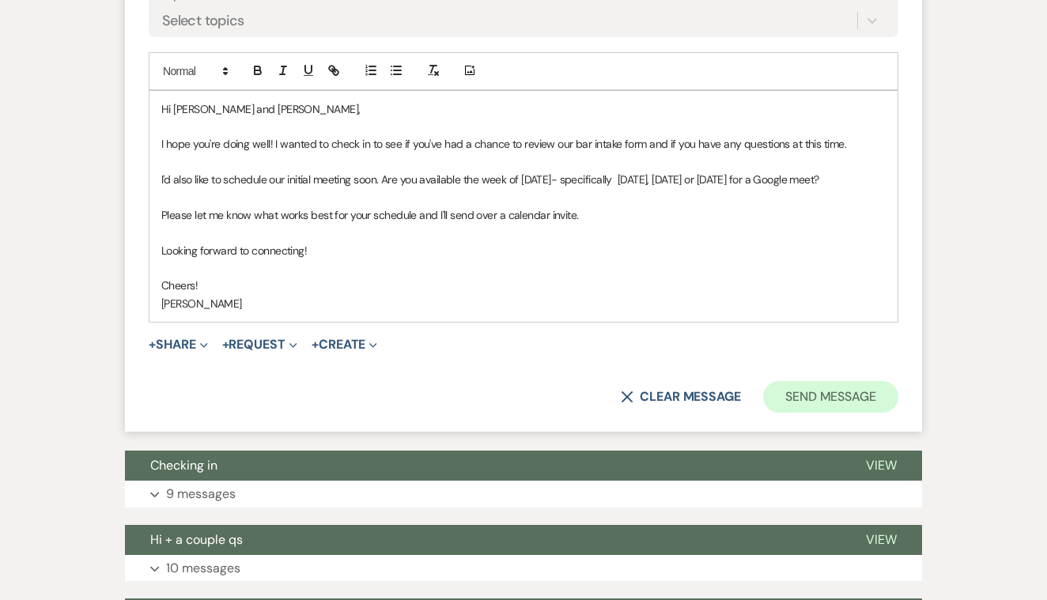
click at [788, 389] on button "Send Message" at bounding box center [830, 397] width 135 height 32
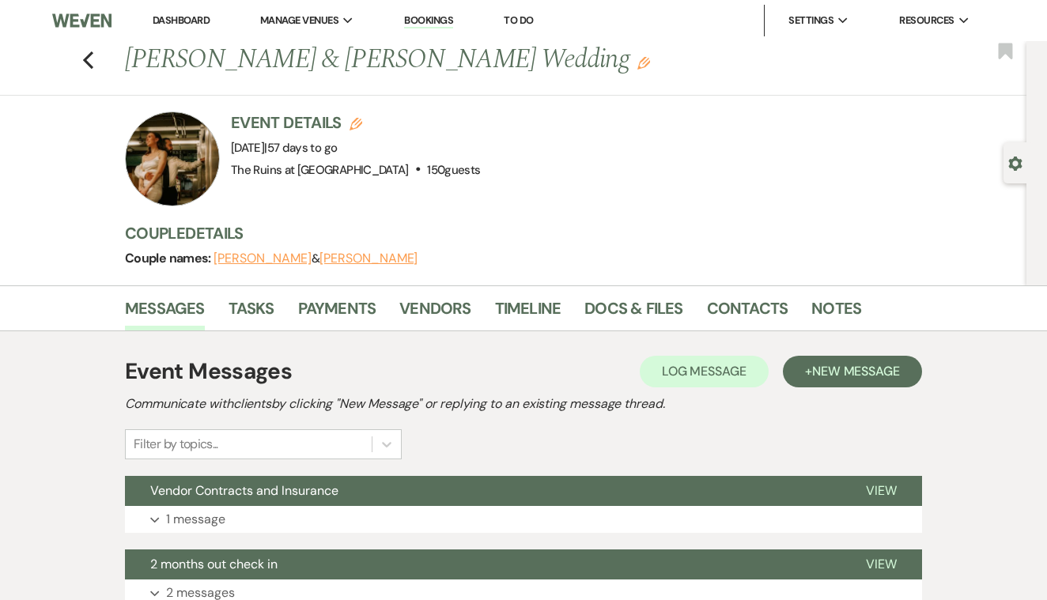
scroll to position [0, 0]
click at [87, 62] on use "button" at bounding box center [88, 59] width 10 height 17
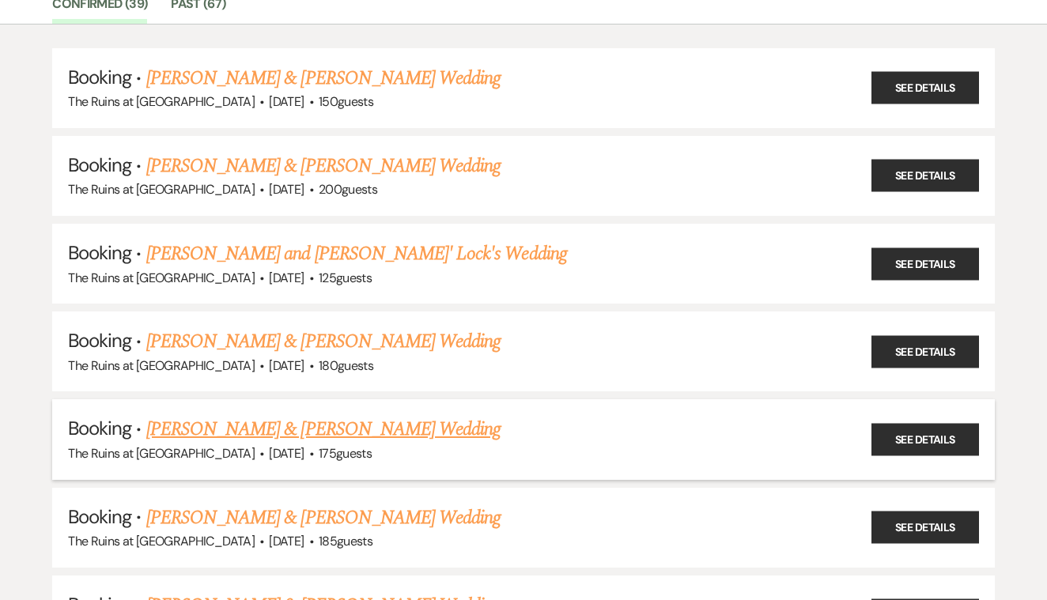
scroll to position [156, 0]
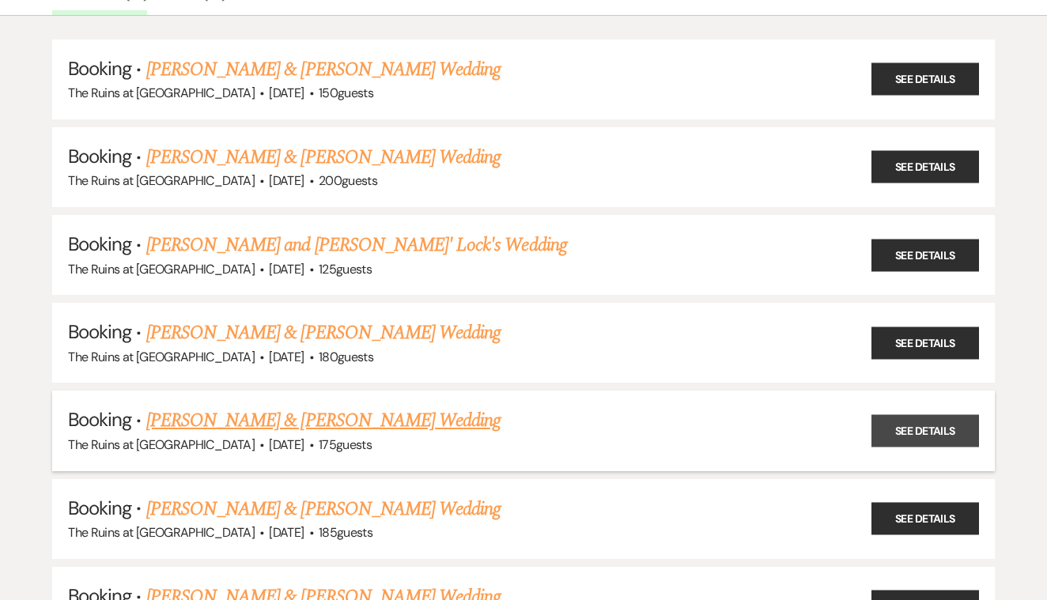
click at [923, 415] on link "See Details" at bounding box center [926, 430] width 108 height 32
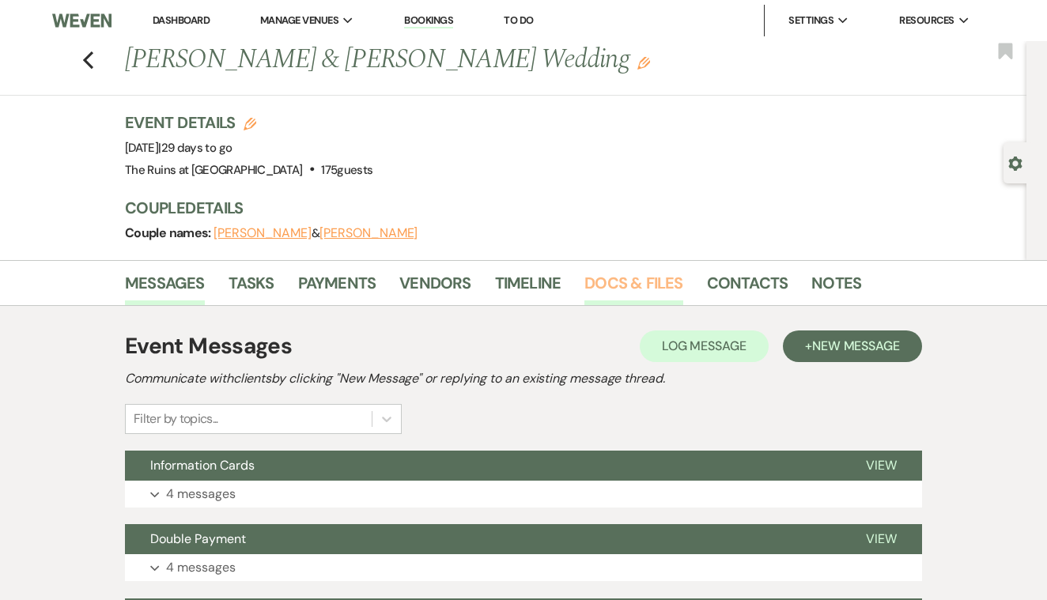
click at [632, 276] on link "Docs & Files" at bounding box center [633, 287] width 98 height 35
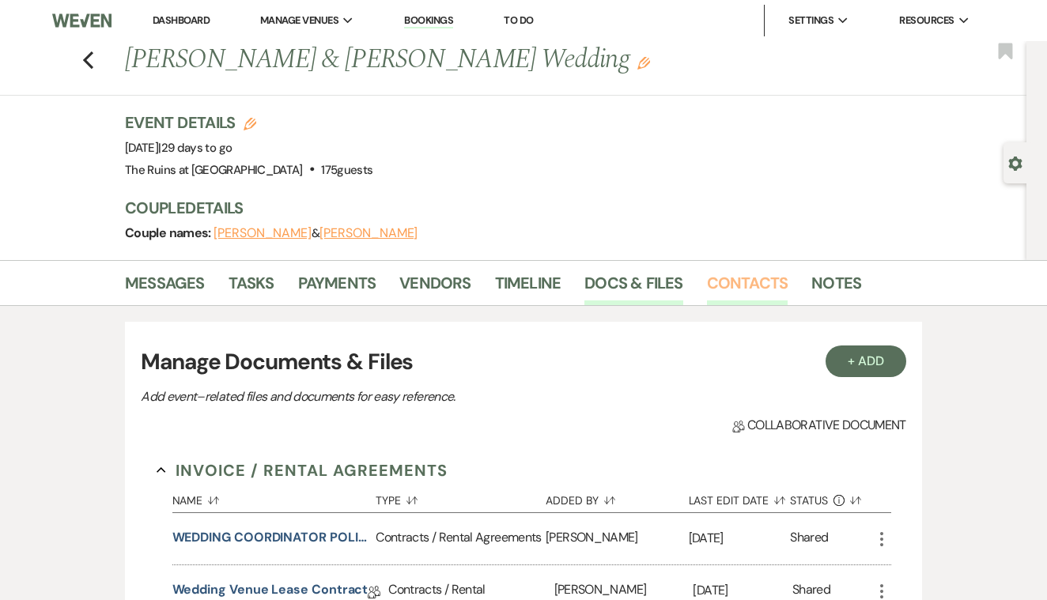
click at [732, 284] on link "Contacts" at bounding box center [747, 287] width 81 height 35
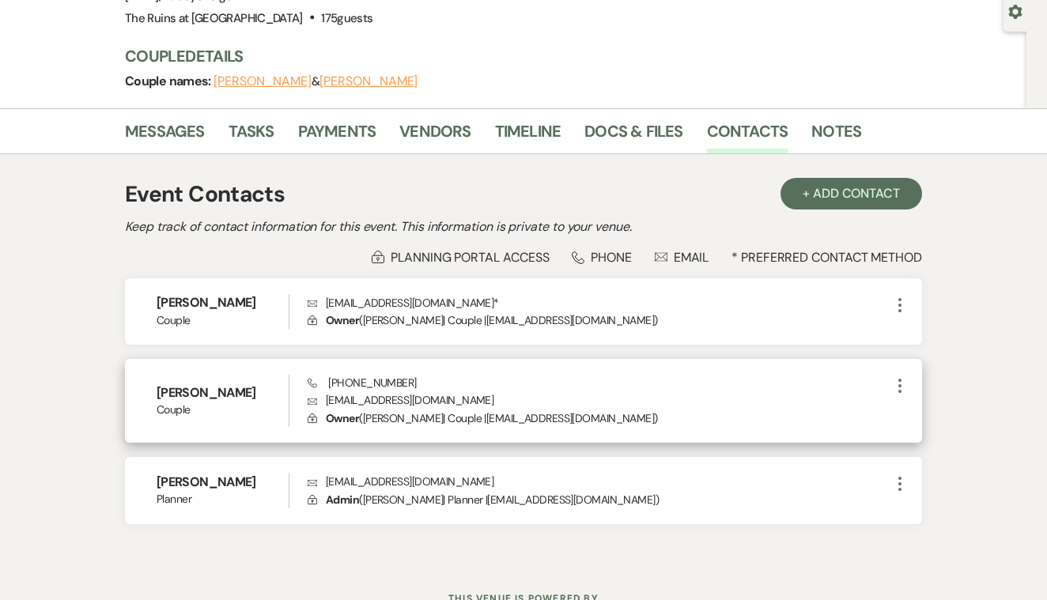
scroll to position [152, 0]
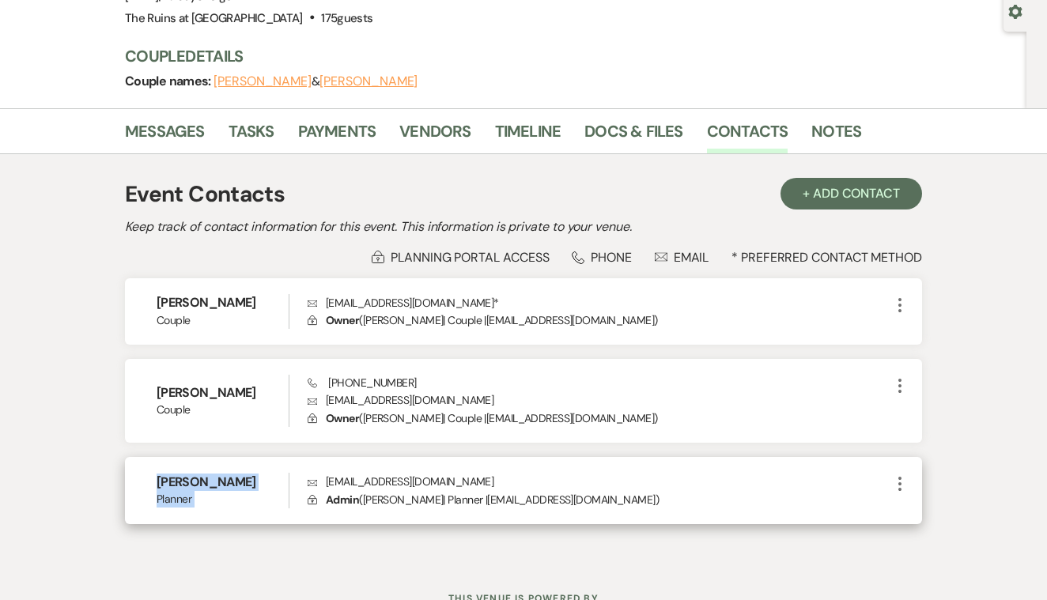
drag, startPoint x: 327, startPoint y: 481, endPoint x: 441, endPoint y: 468, distance: 115.4
click at [441, 468] on div "[PERSON_NAME] Envelope [EMAIL_ADDRESS][DOMAIN_NAME] Lock Admin ( [PERSON_NAME] …" at bounding box center [523, 490] width 797 height 67
drag, startPoint x: 327, startPoint y: 478, endPoint x: 442, endPoint y: 478, distance: 114.7
click at [442, 479] on p "Envelope [EMAIL_ADDRESS][DOMAIN_NAME]" at bounding box center [599, 481] width 583 height 17
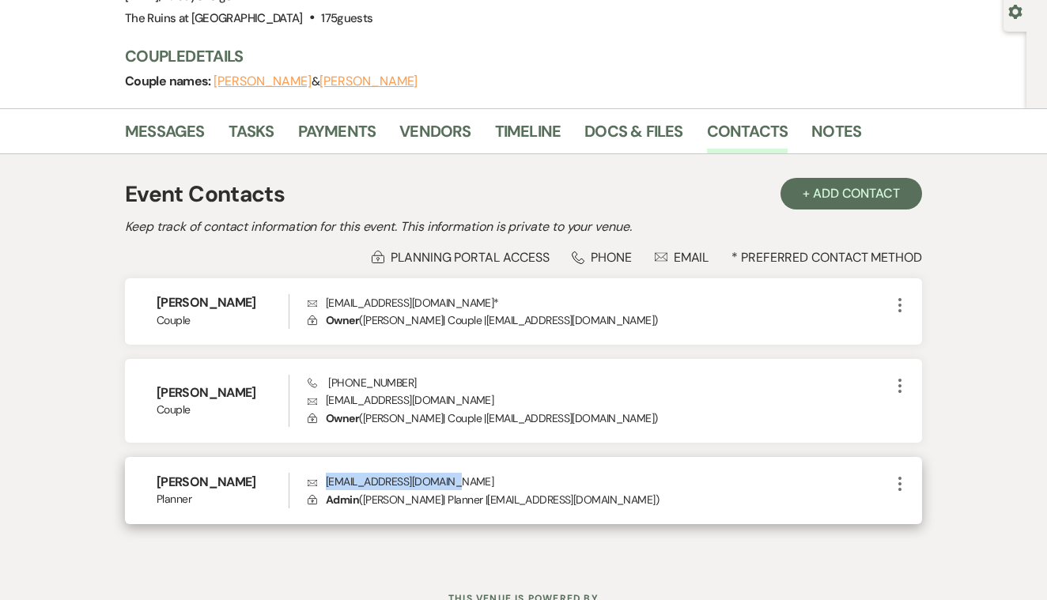
copy p "[EMAIL_ADDRESS][DOMAIN_NAME]"
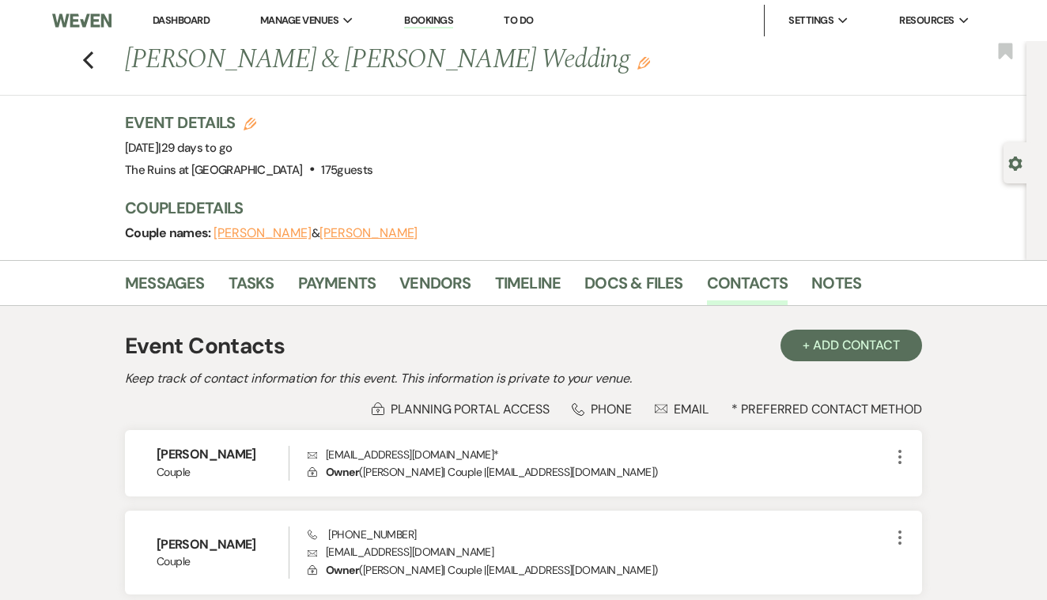
scroll to position [0, 0]
click at [88, 54] on icon "Previous" at bounding box center [88, 60] width 12 height 19
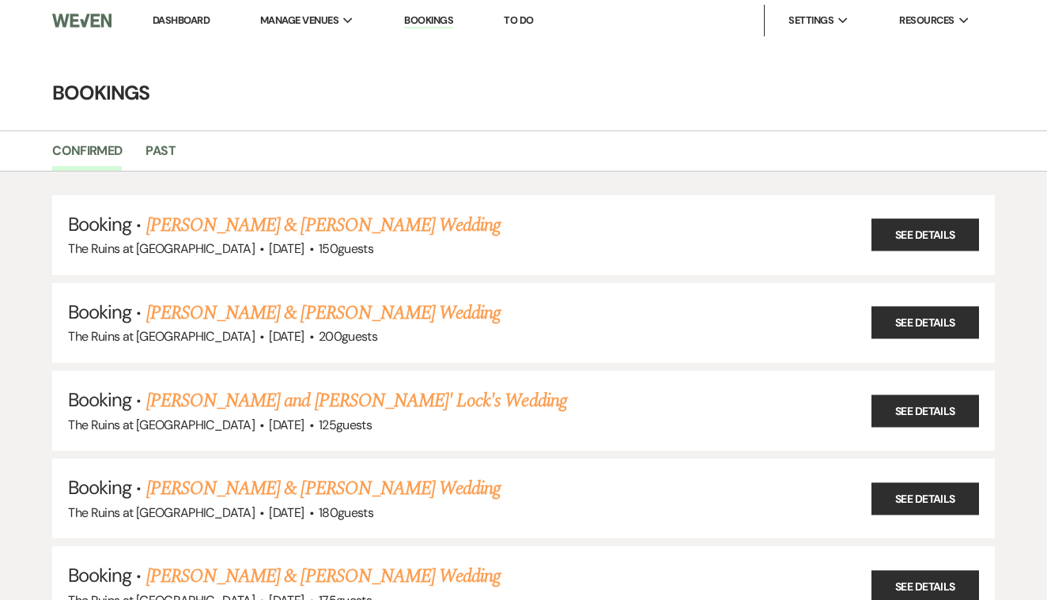
scroll to position [156, 0]
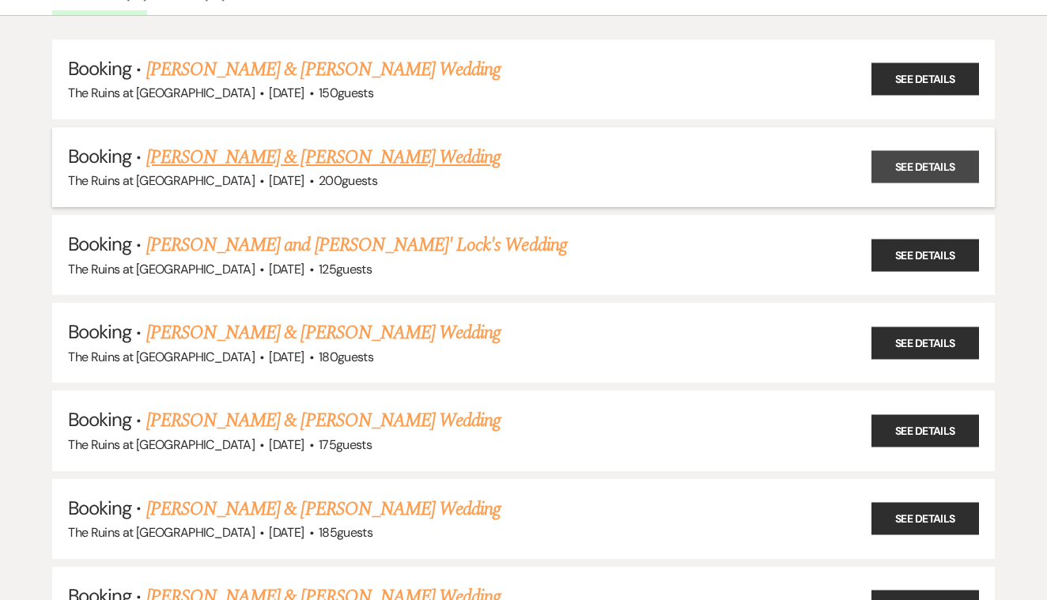
click at [909, 168] on link "See Details" at bounding box center [926, 167] width 108 height 32
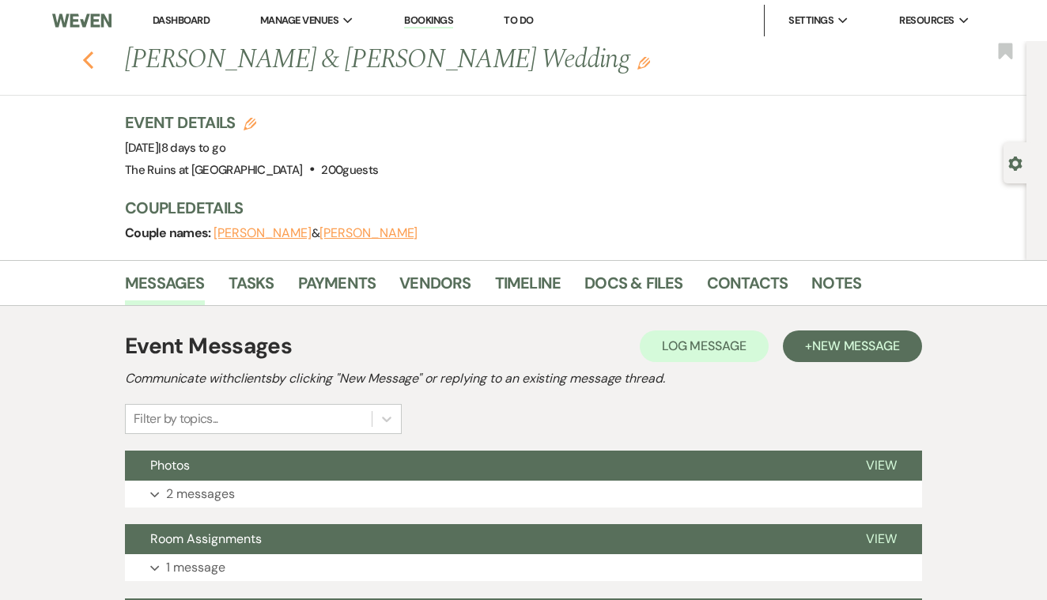
click at [89, 59] on icon "Previous" at bounding box center [88, 60] width 12 height 19
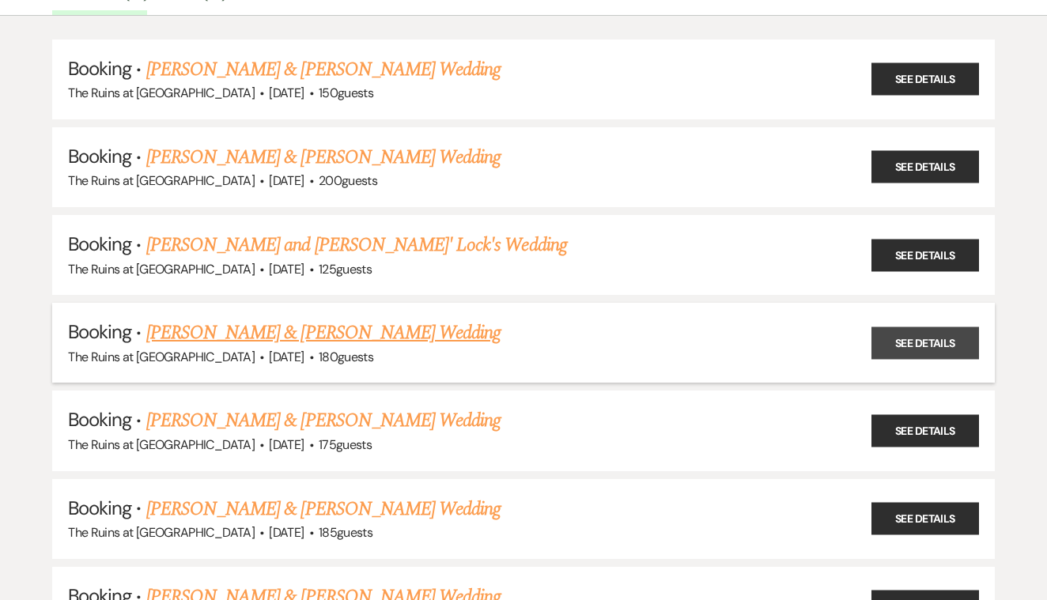
click at [883, 336] on link "See Details" at bounding box center [926, 343] width 108 height 32
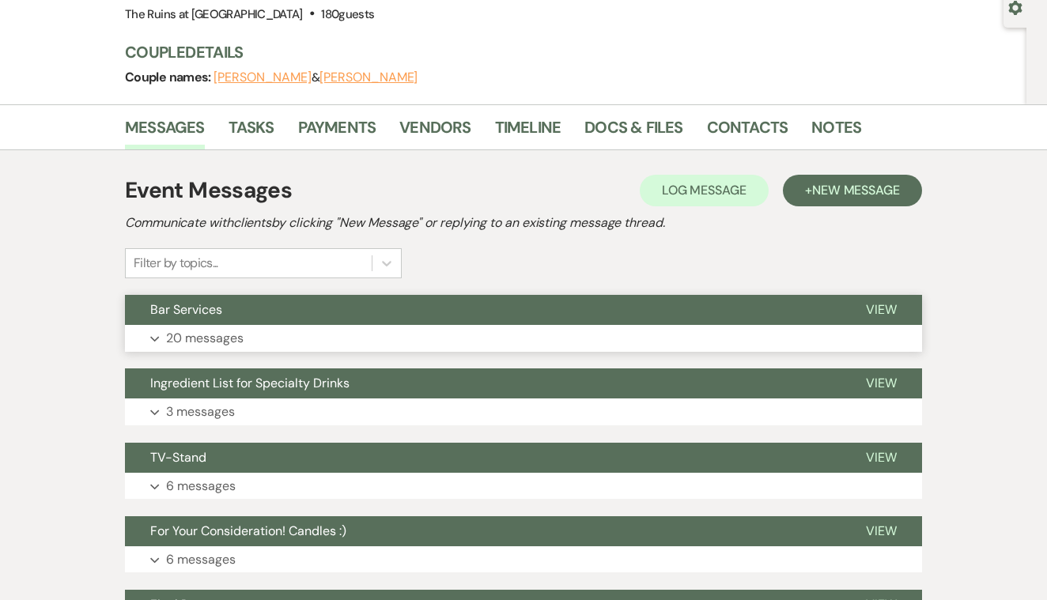
click at [878, 308] on span "View" at bounding box center [881, 309] width 31 height 17
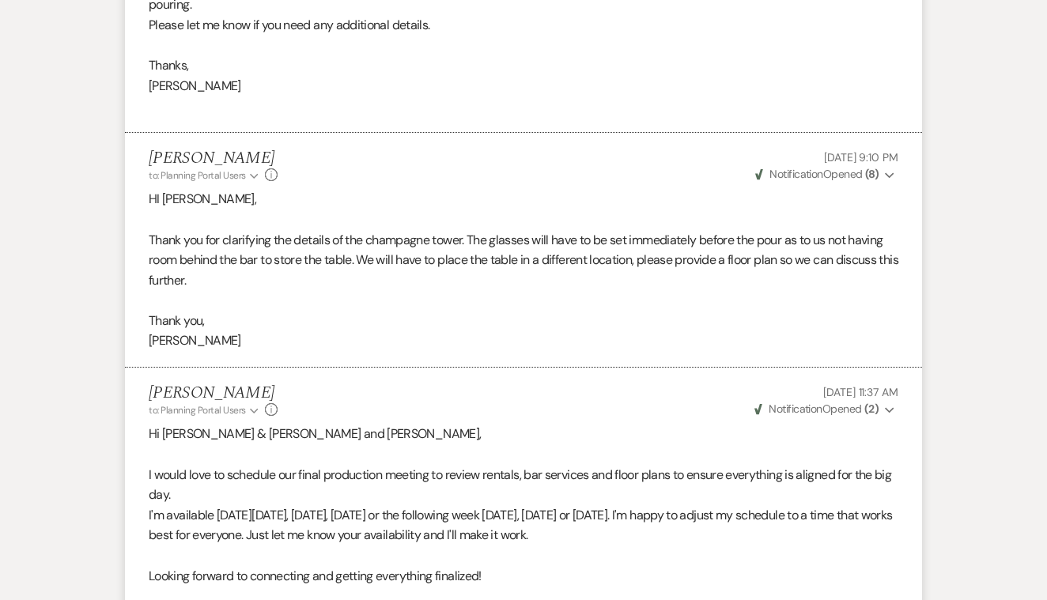
scroll to position [7300, 0]
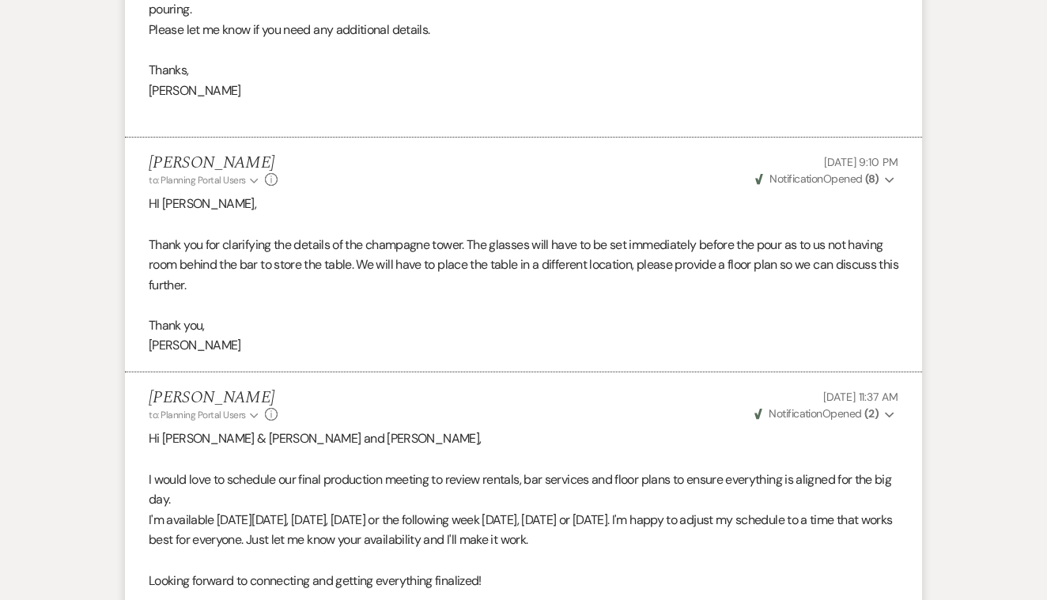
click at [862, 407] on span "Weven Check Notification Opened ( 2 )" at bounding box center [817, 414] width 124 height 14
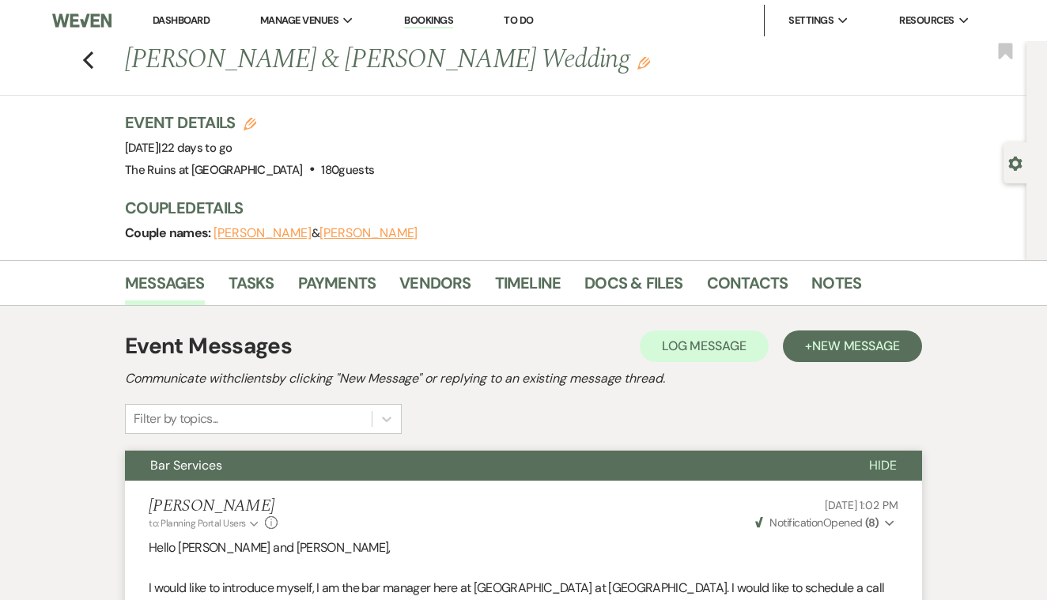
scroll to position [0, 0]
click at [86, 59] on use "button" at bounding box center [88, 59] width 10 height 17
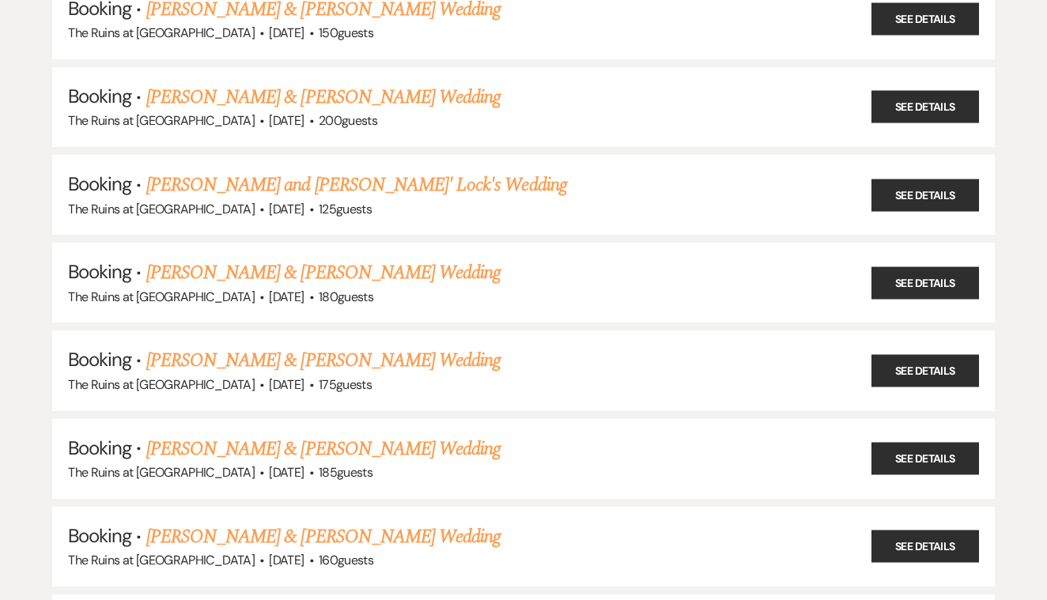
scroll to position [229, 0]
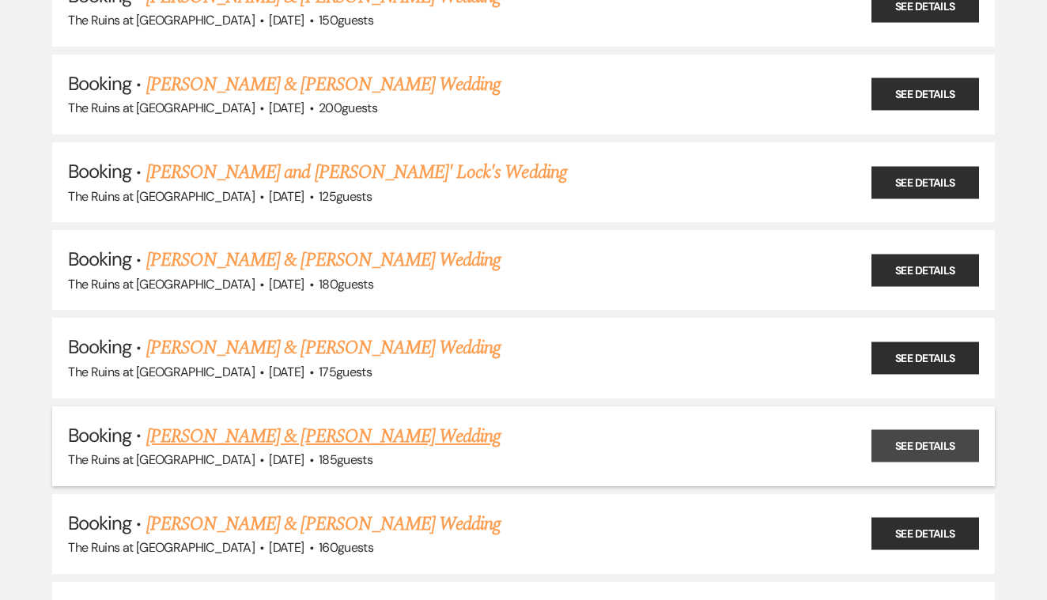
click at [905, 430] on link "See Details" at bounding box center [926, 446] width 108 height 32
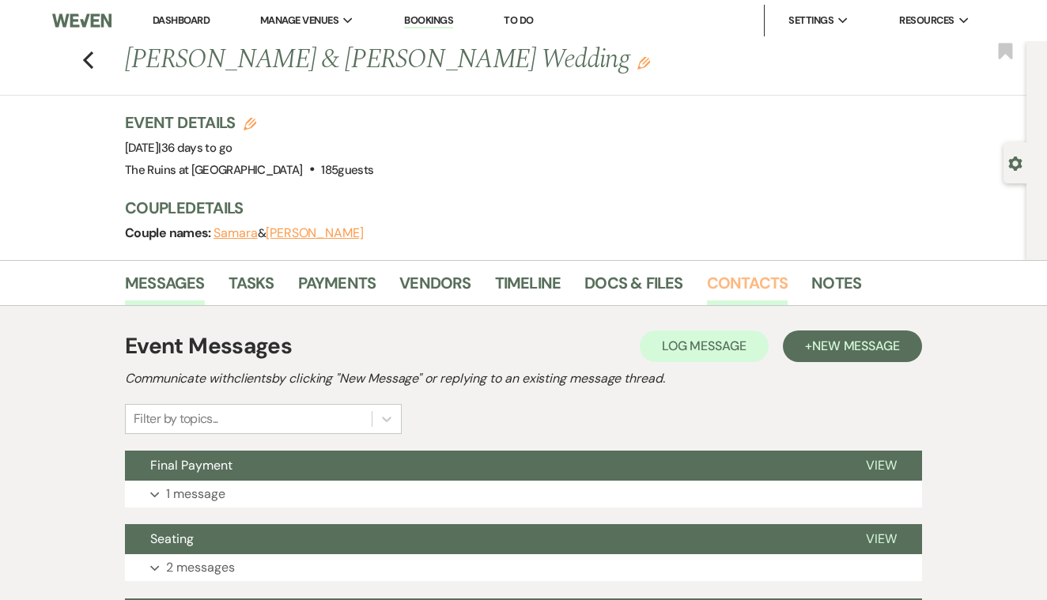
click at [721, 283] on link "Contacts" at bounding box center [747, 287] width 81 height 35
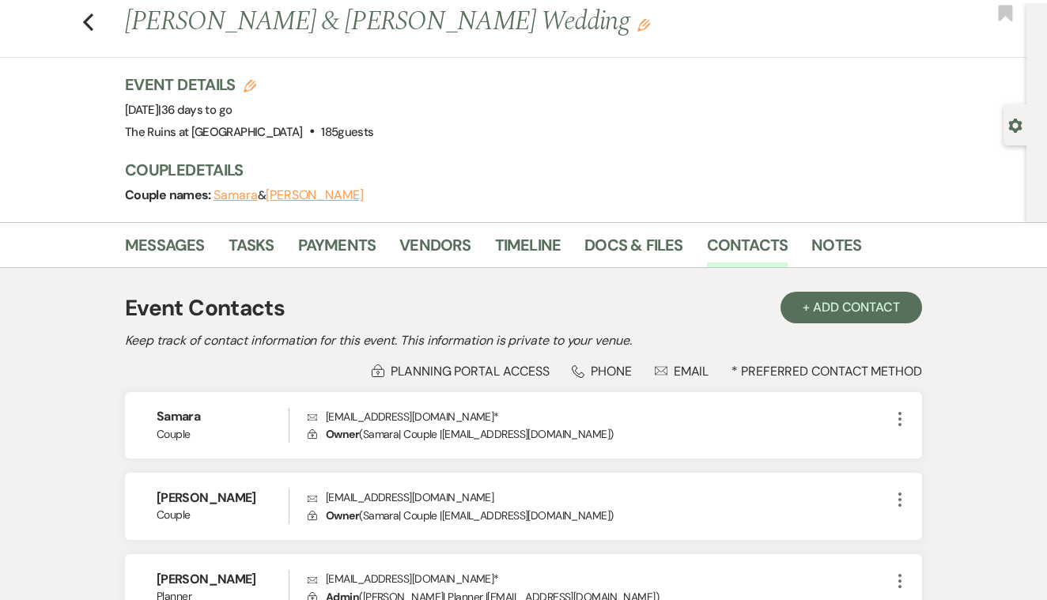
scroll to position [36, 0]
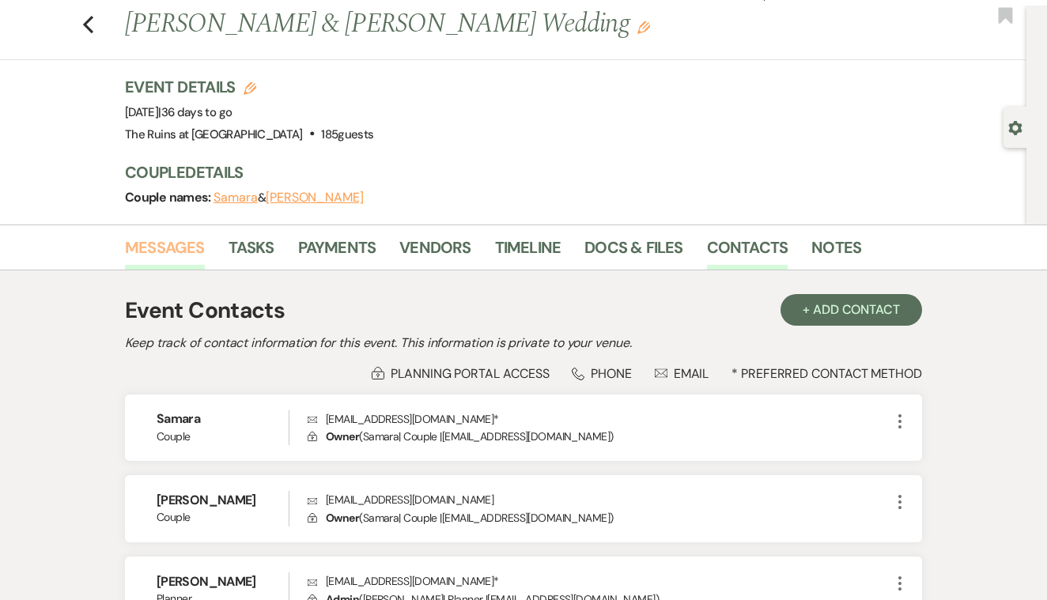
click at [176, 243] on link "Messages" at bounding box center [165, 252] width 80 height 35
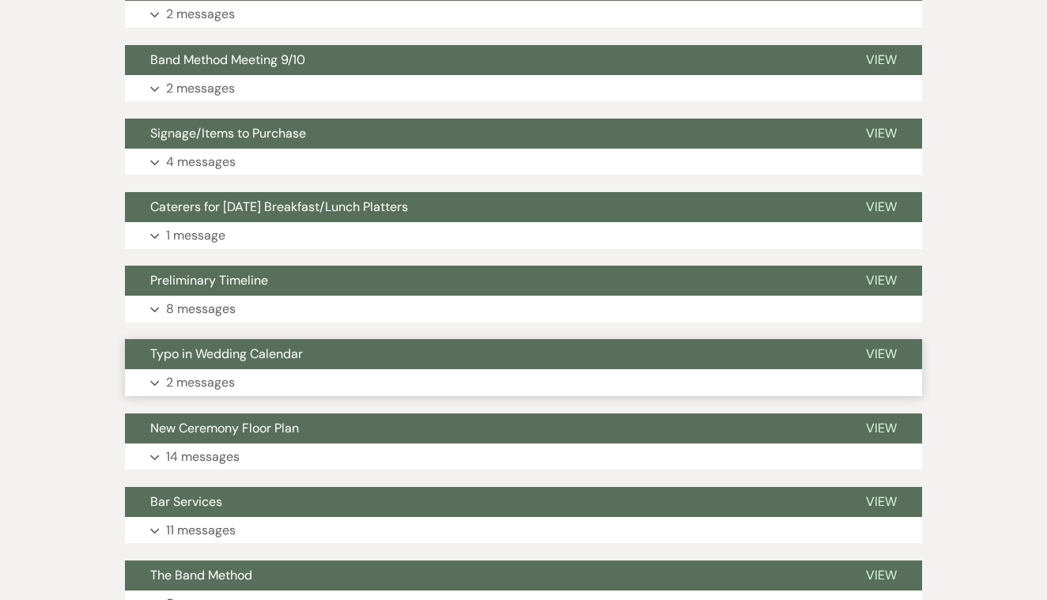
scroll to position [626, 0]
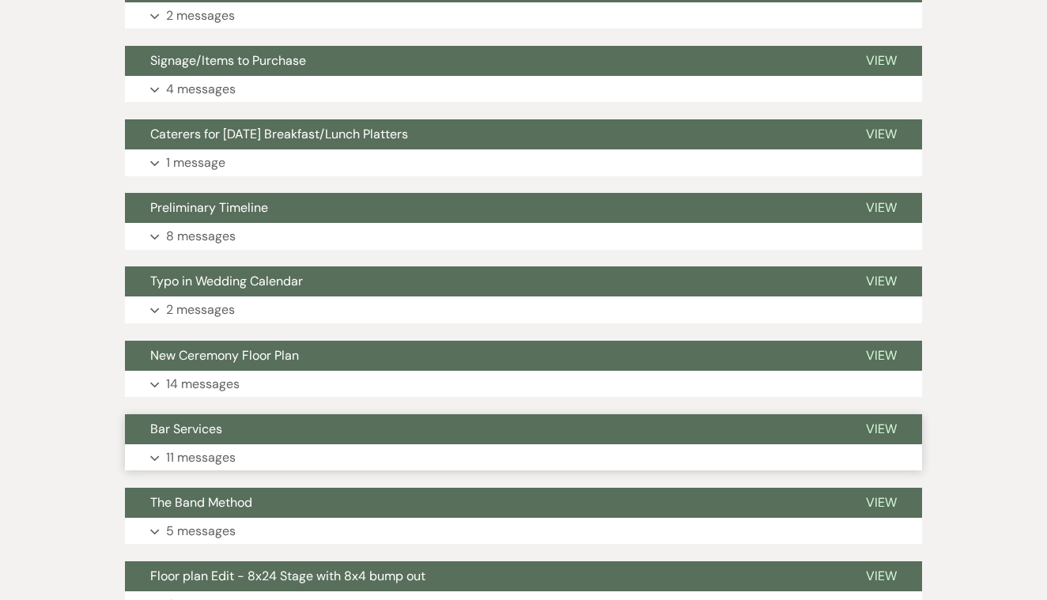
click at [874, 423] on span "View" at bounding box center [881, 429] width 31 height 17
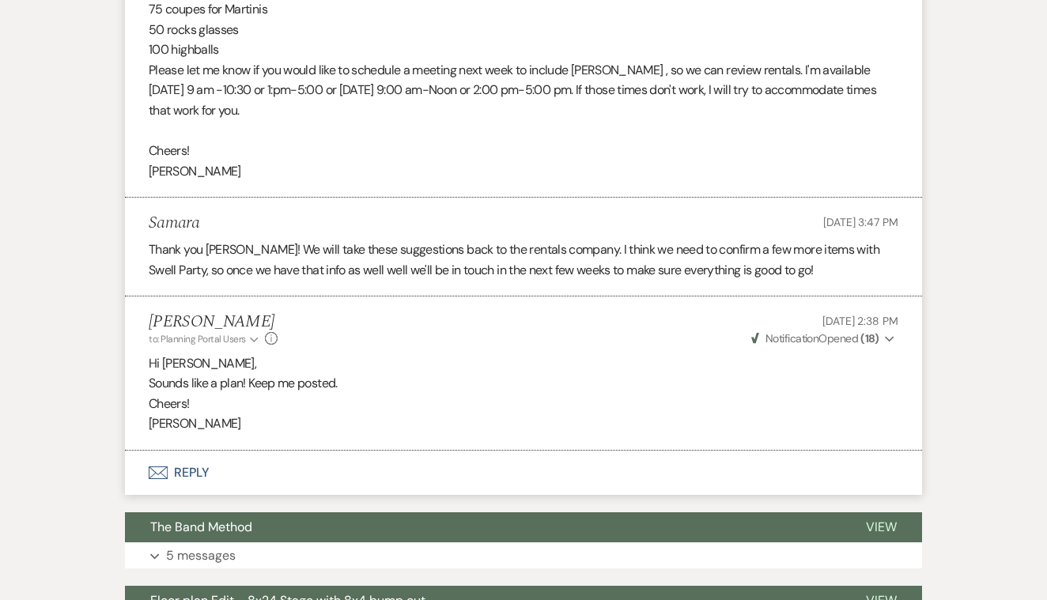
scroll to position [2580, 0]
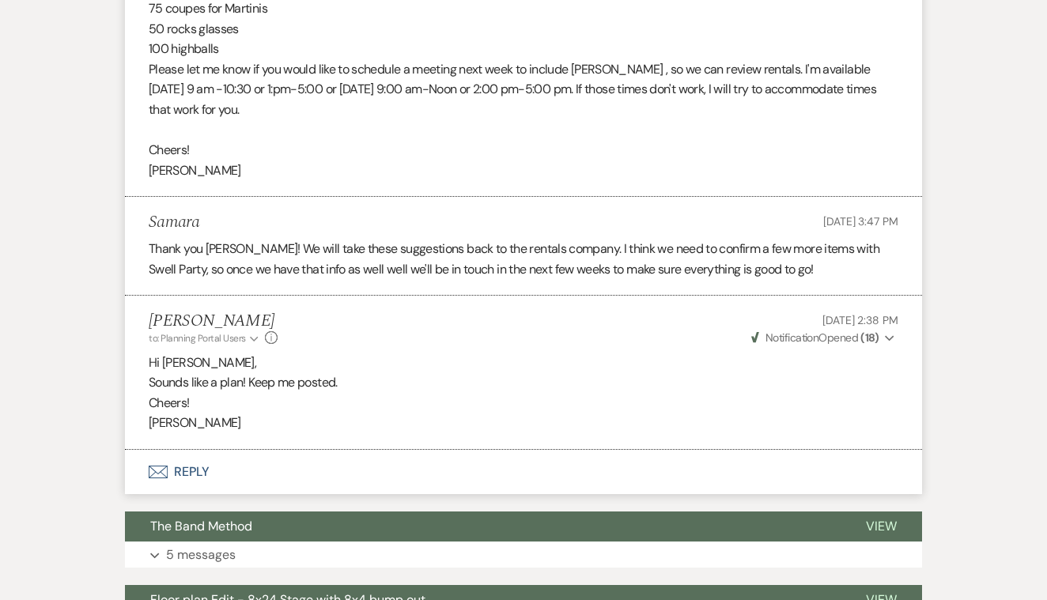
click at [195, 450] on button "Envelope Reply" at bounding box center [523, 472] width 797 height 44
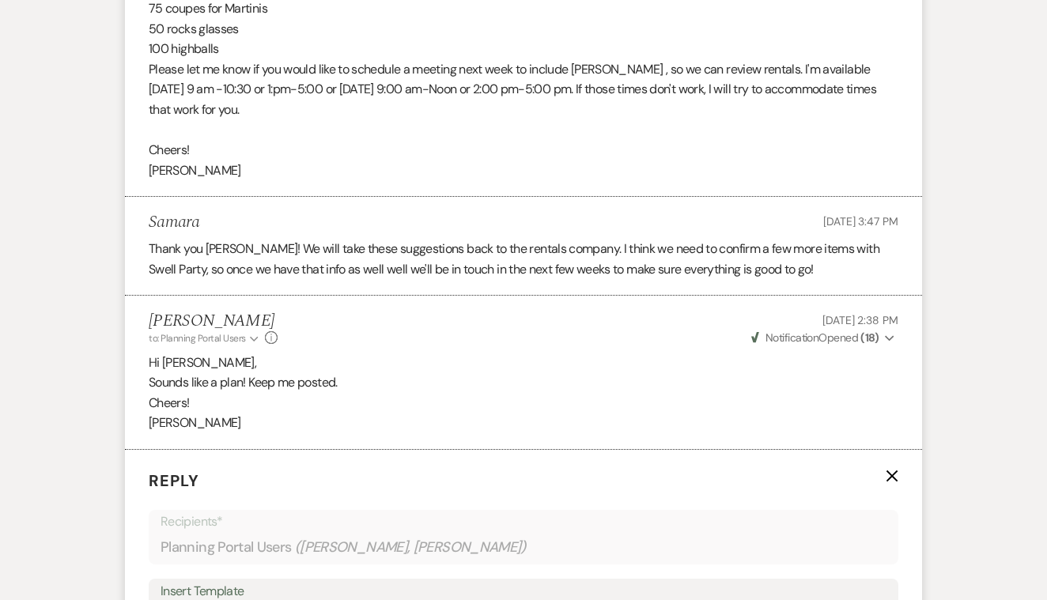
scroll to position [2926, 0]
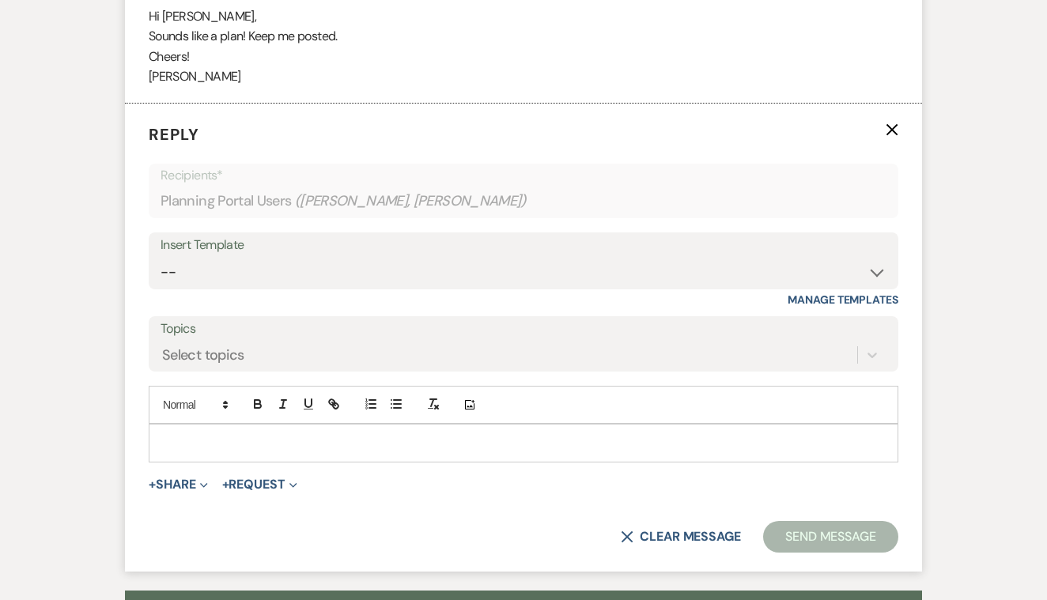
click at [210, 434] on p at bounding box center [523, 442] width 724 height 17
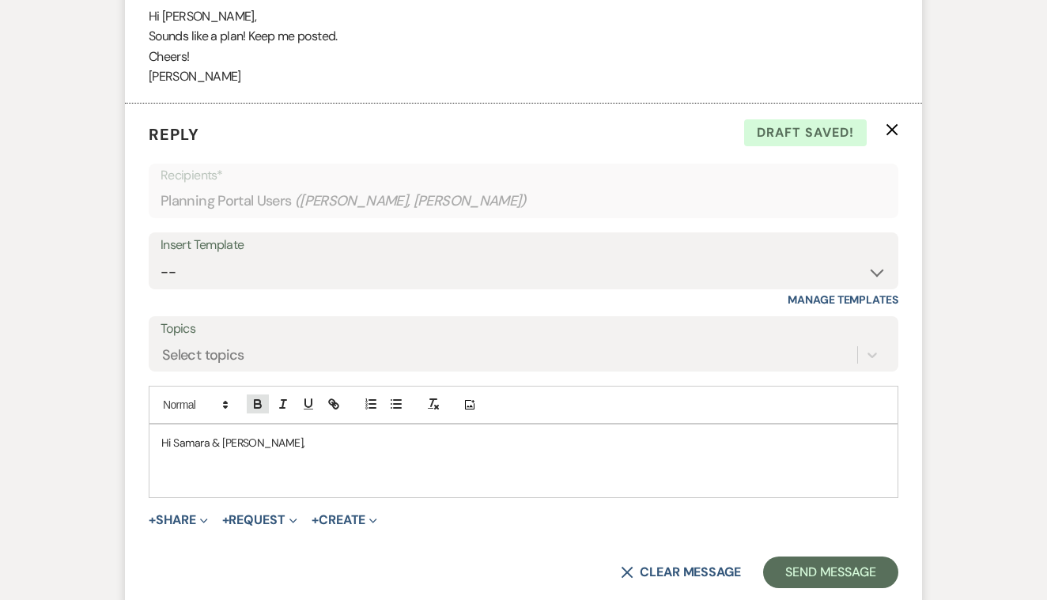
scroll to position [2925, 0]
click at [248, 454] on p at bounding box center [523, 462] width 724 height 17
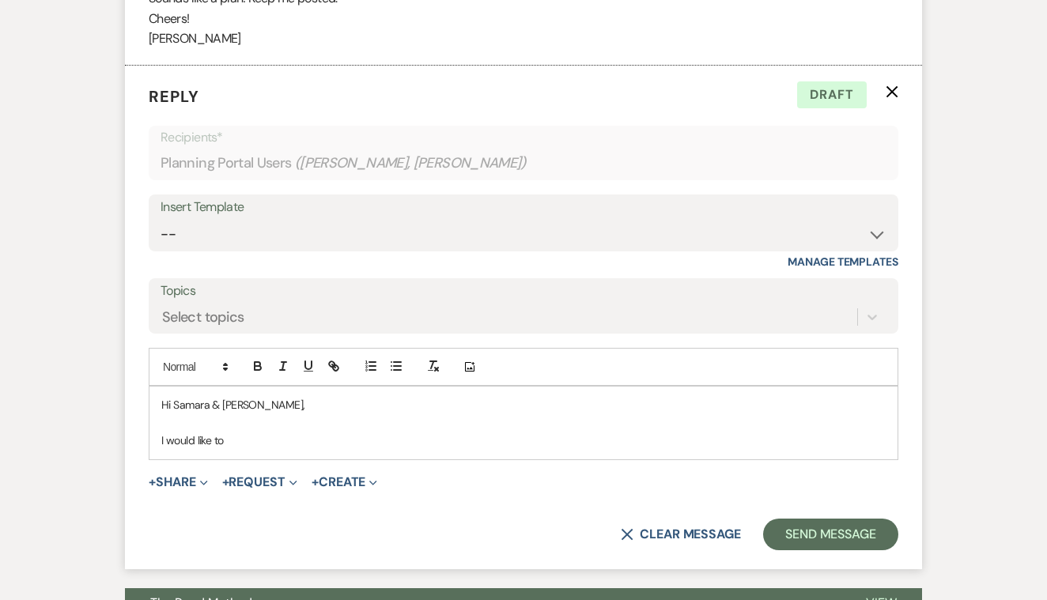
scroll to position [2964, 0]
click at [233, 432] on p "I would like to" at bounding box center [523, 440] width 724 height 17
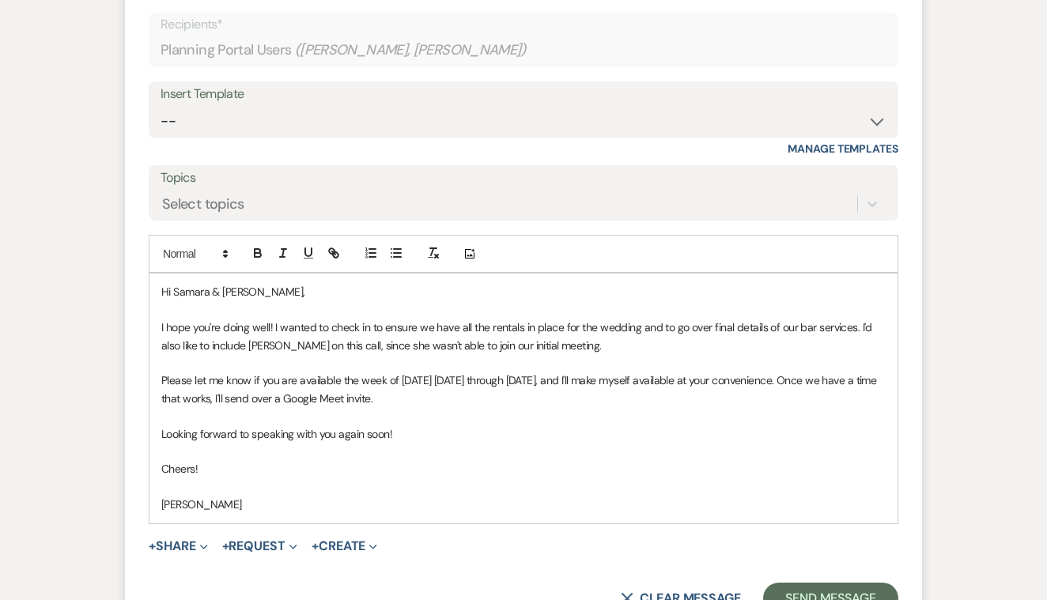
scroll to position [3084, 0]
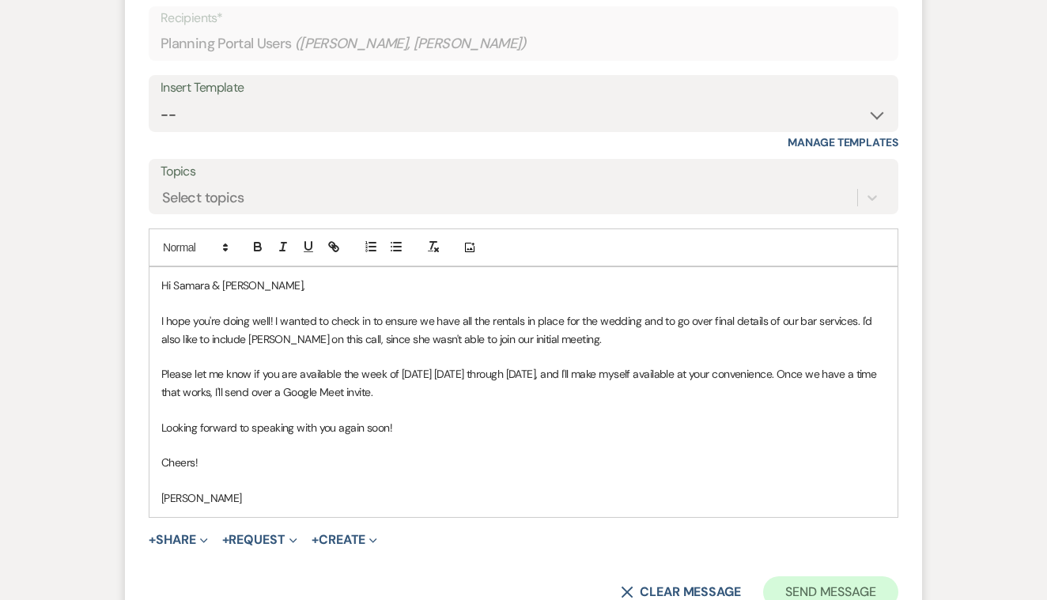
click at [799, 577] on button "Send Message" at bounding box center [830, 593] width 135 height 32
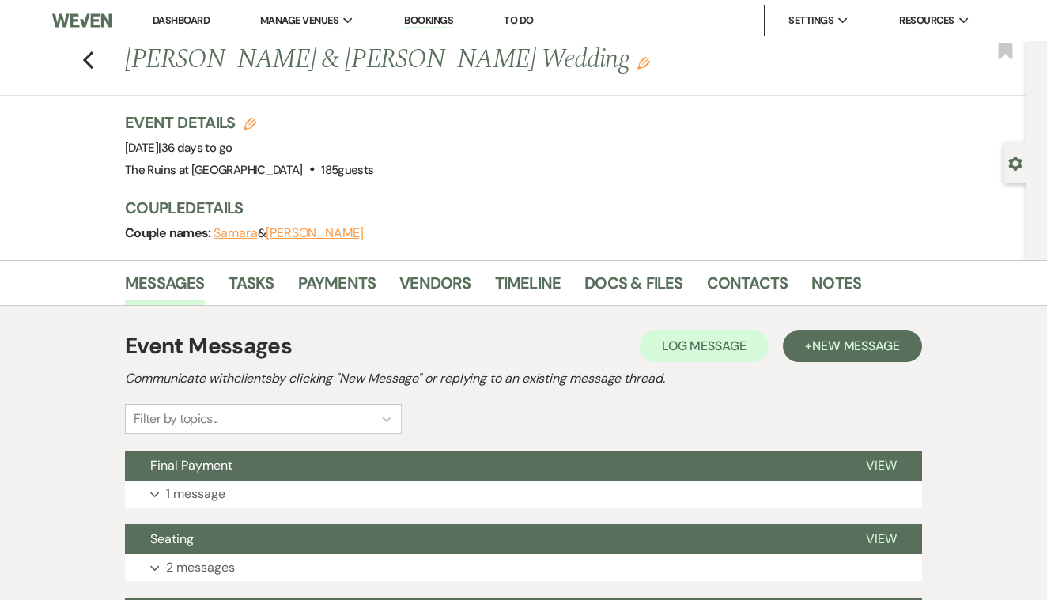
scroll to position [0, 0]
click at [89, 53] on use "button" at bounding box center [88, 59] width 10 height 17
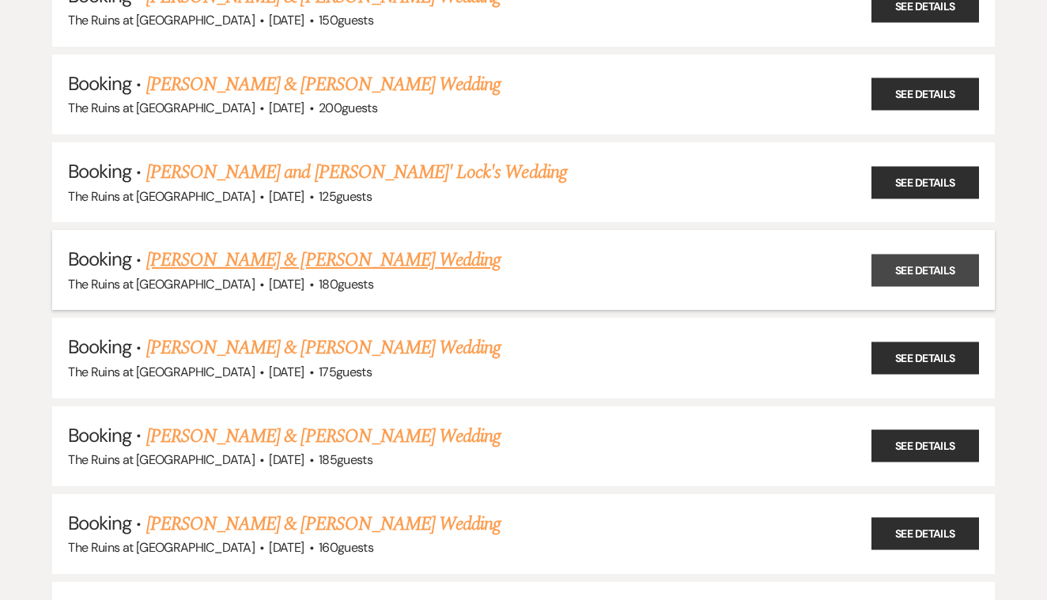
click at [898, 263] on link "See Details" at bounding box center [926, 270] width 108 height 32
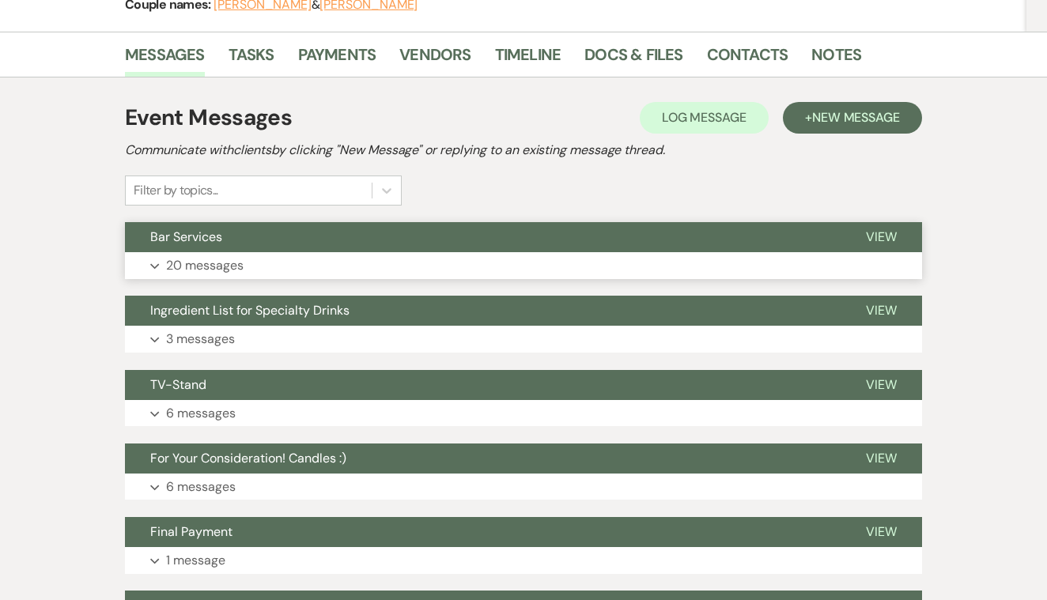
click at [874, 240] on span "View" at bounding box center [881, 237] width 31 height 17
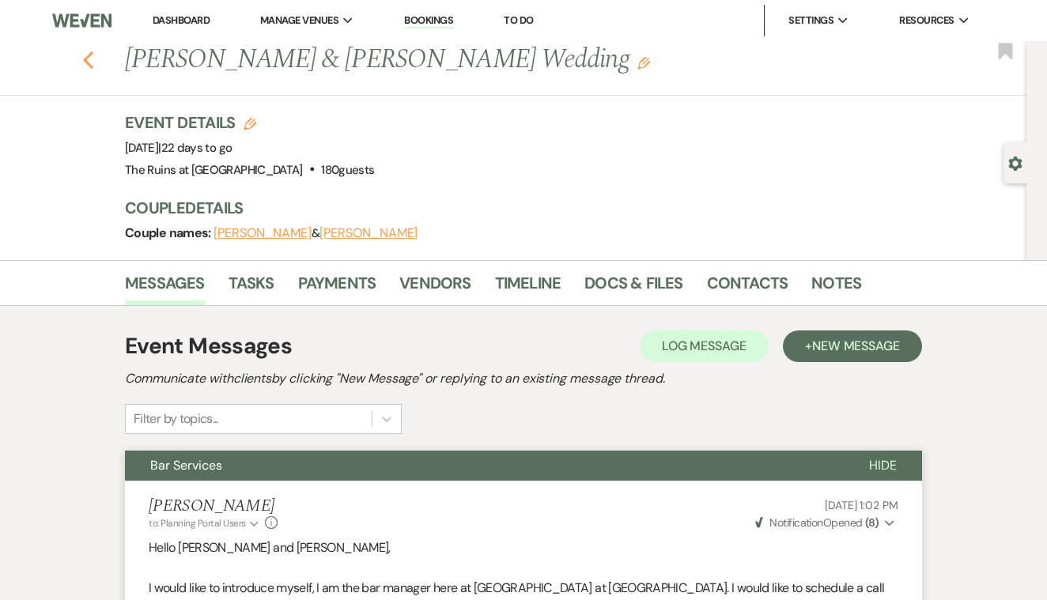
click at [88, 59] on icon "Previous" at bounding box center [88, 60] width 12 height 19
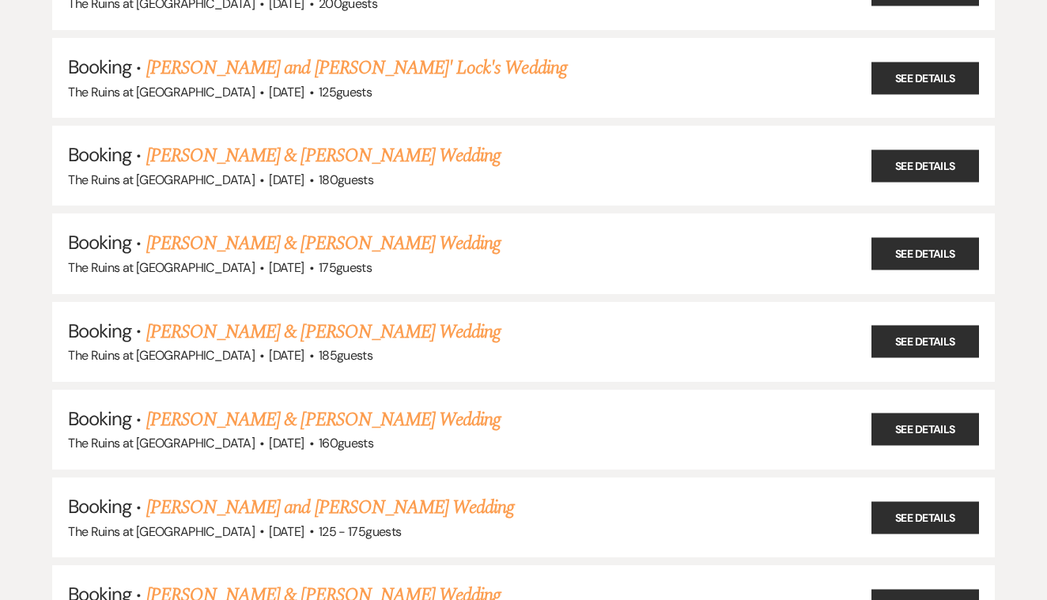
scroll to position [346, 0]
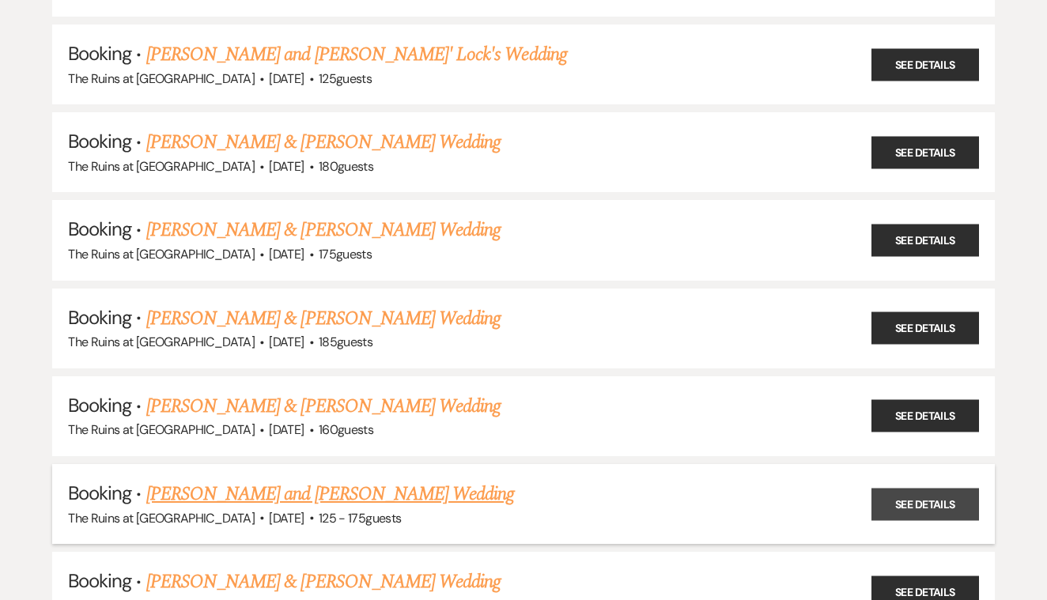
click at [911, 492] on link "See Details" at bounding box center [926, 504] width 108 height 32
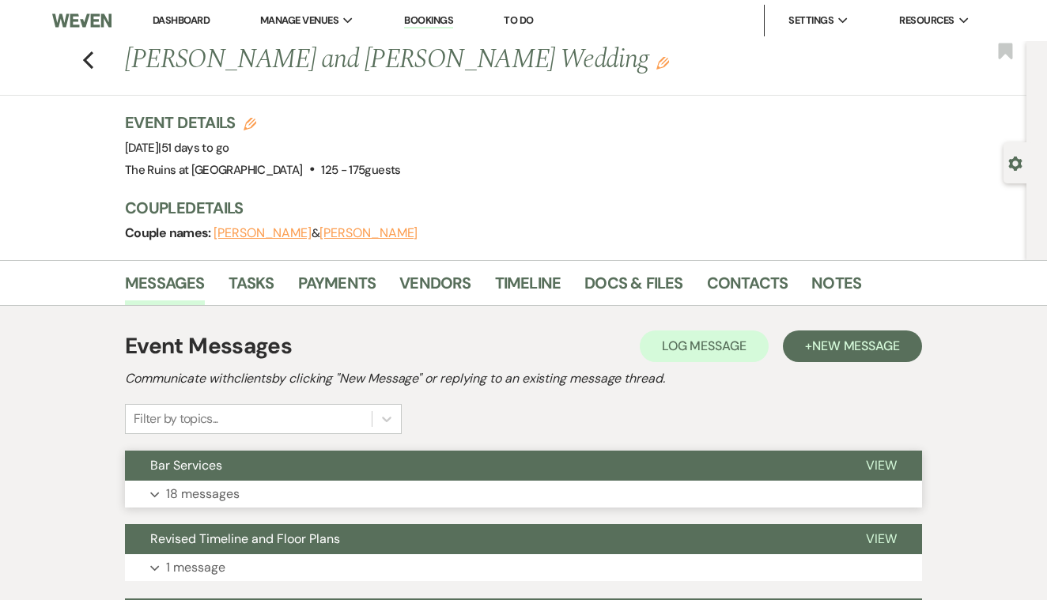
click at [876, 459] on span "View" at bounding box center [881, 465] width 31 height 17
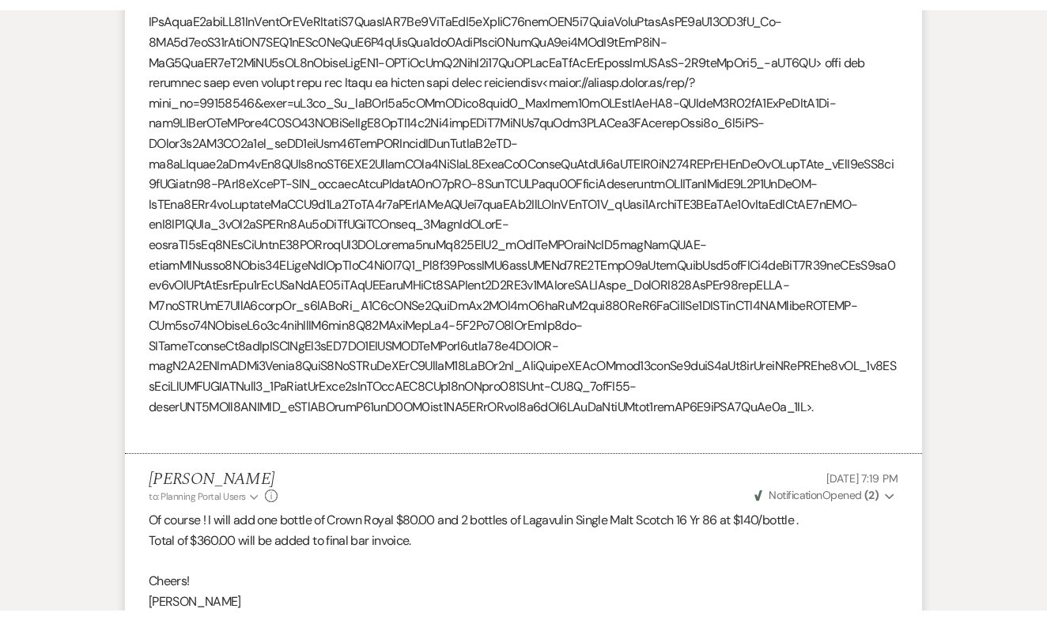
scroll to position [10476, 0]
